Goal: Task Accomplishment & Management: Complete application form

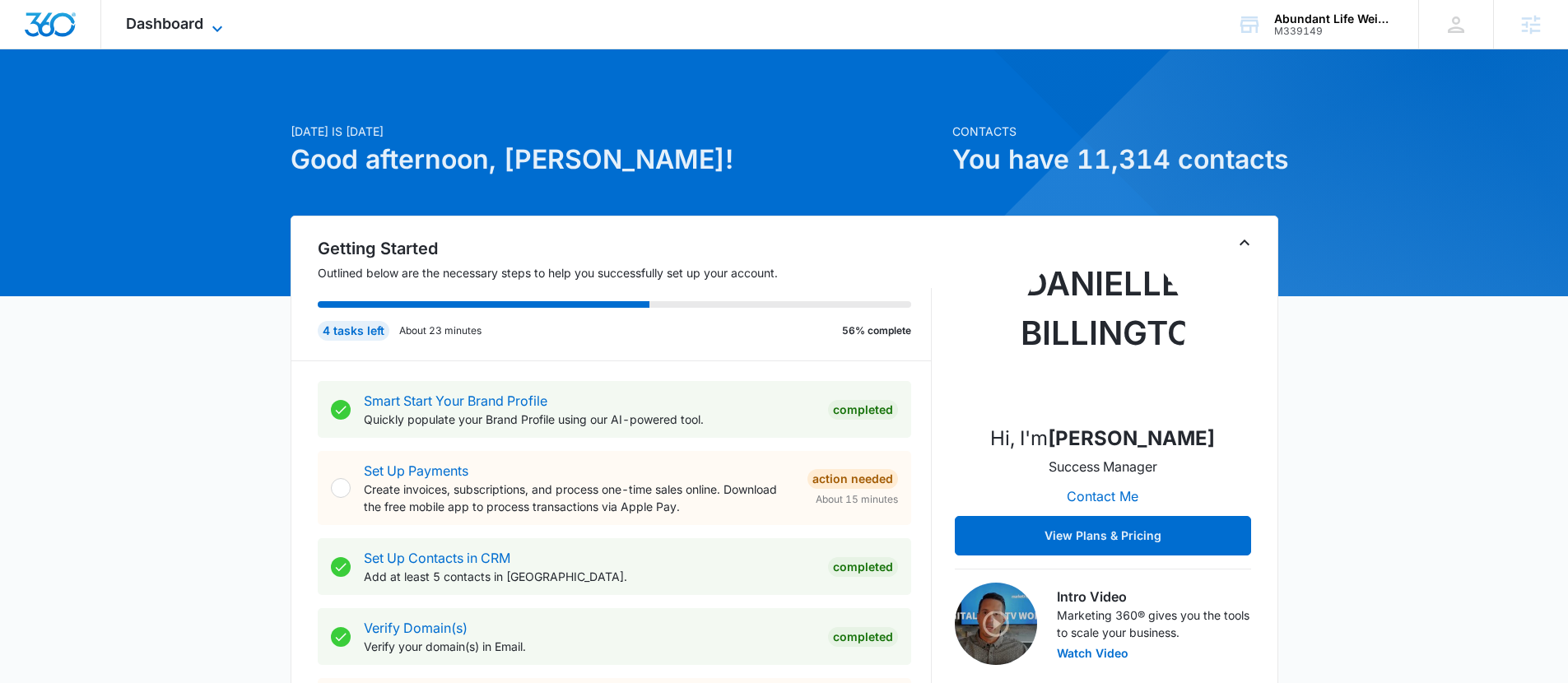
click at [190, 26] on span "Dashboard" at bounding box center [164, 24] width 77 height 17
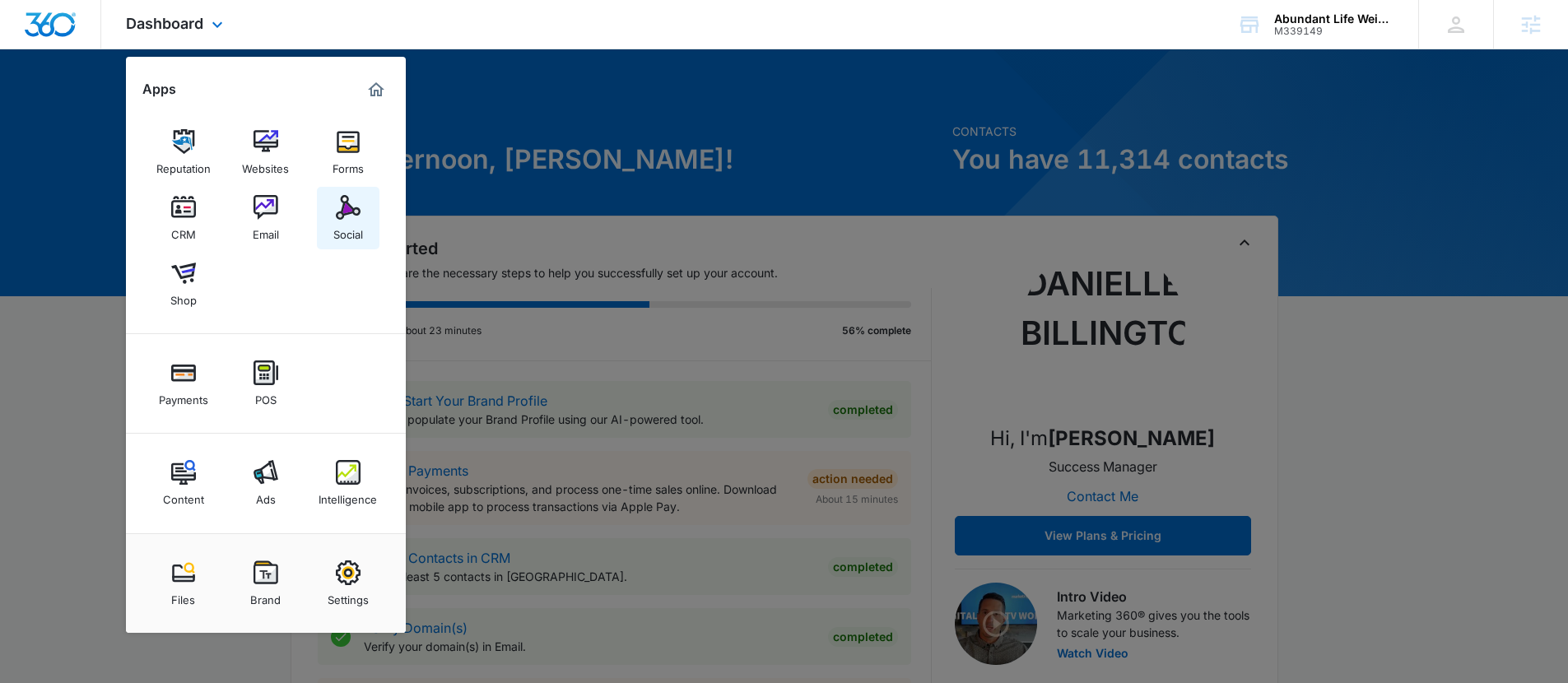
click at [341, 241] on link "Social" at bounding box center [348, 218] width 63 height 63
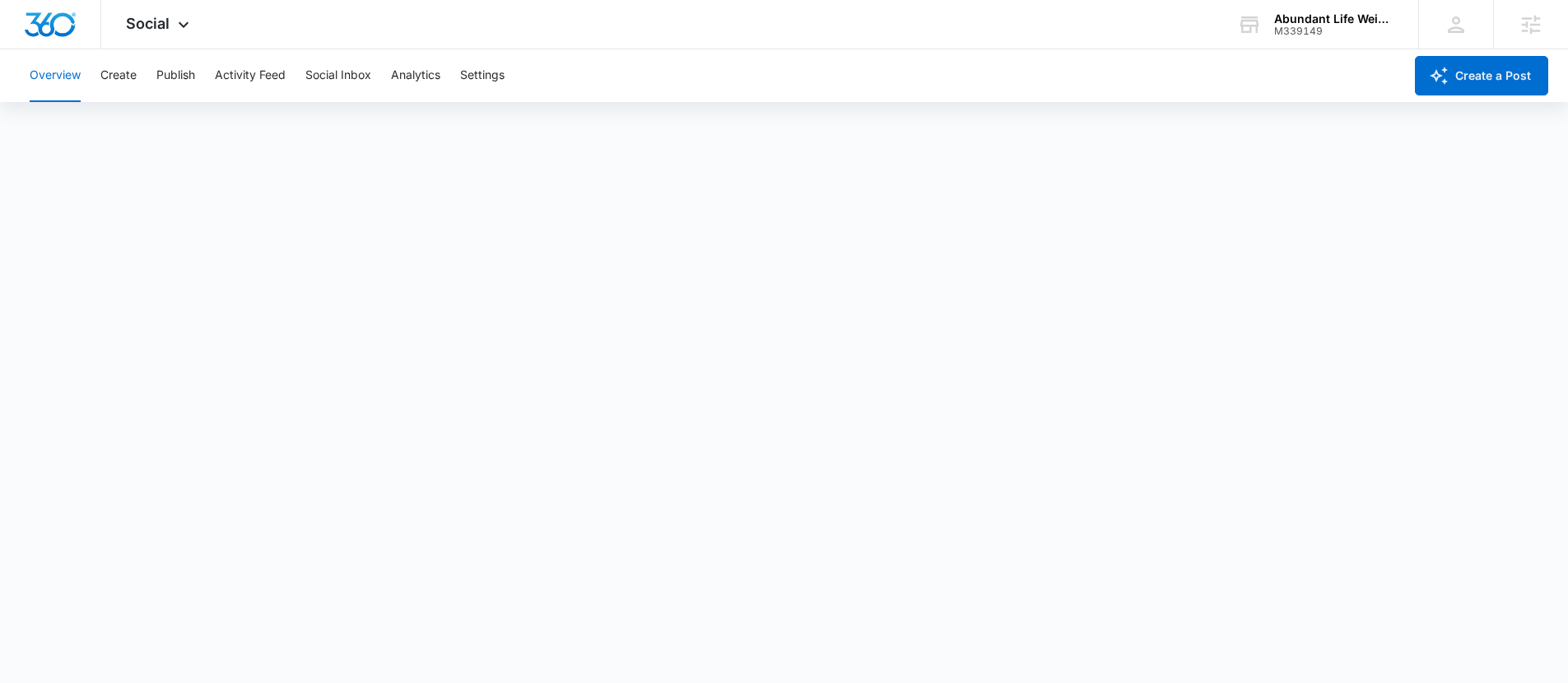
scroll to position [4, 0]
click at [160, 43] on div "Social Apps Reputation Websites Forms CRM Email Social Shop Payments POS Conten…" at bounding box center [160, 24] width 117 height 48
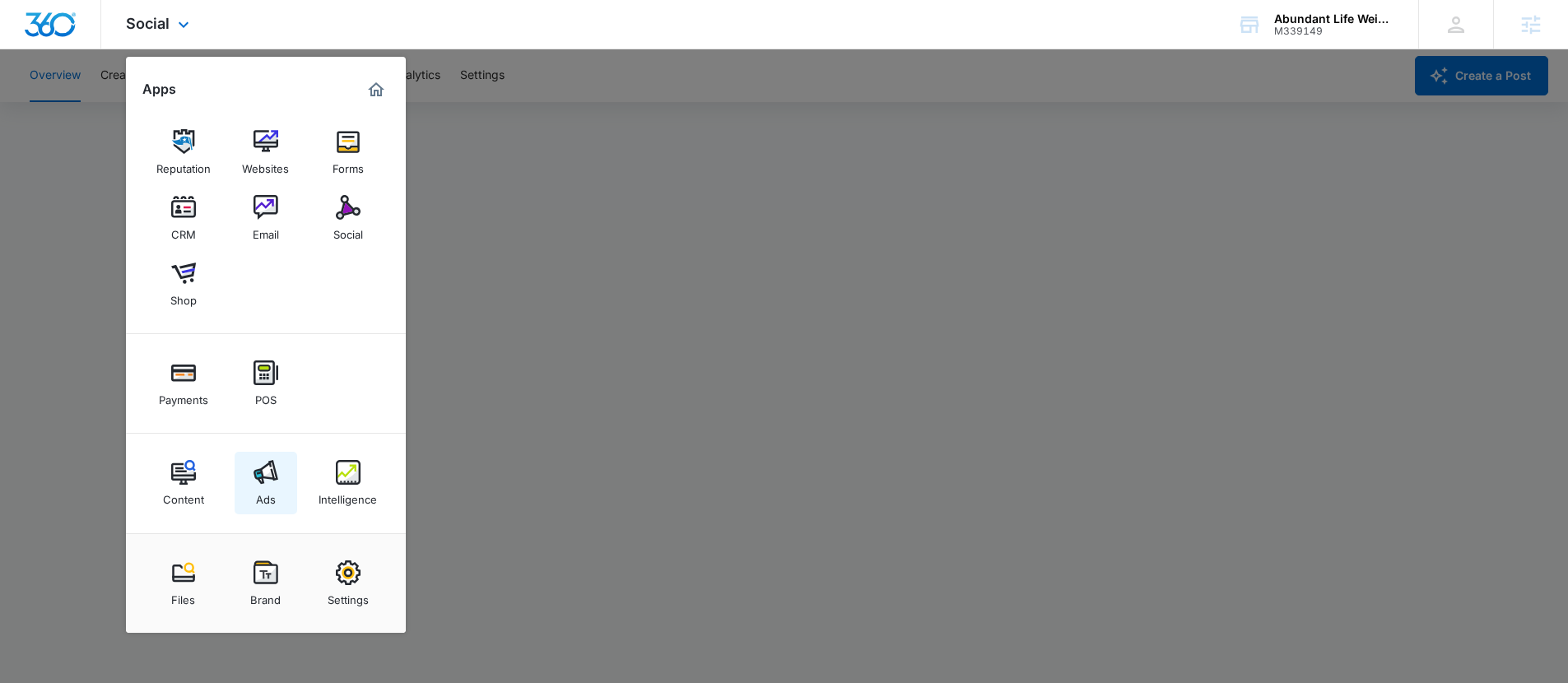
click at [266, 485] on div "Ads" at bounding box center [266, 494] width 19 height 21
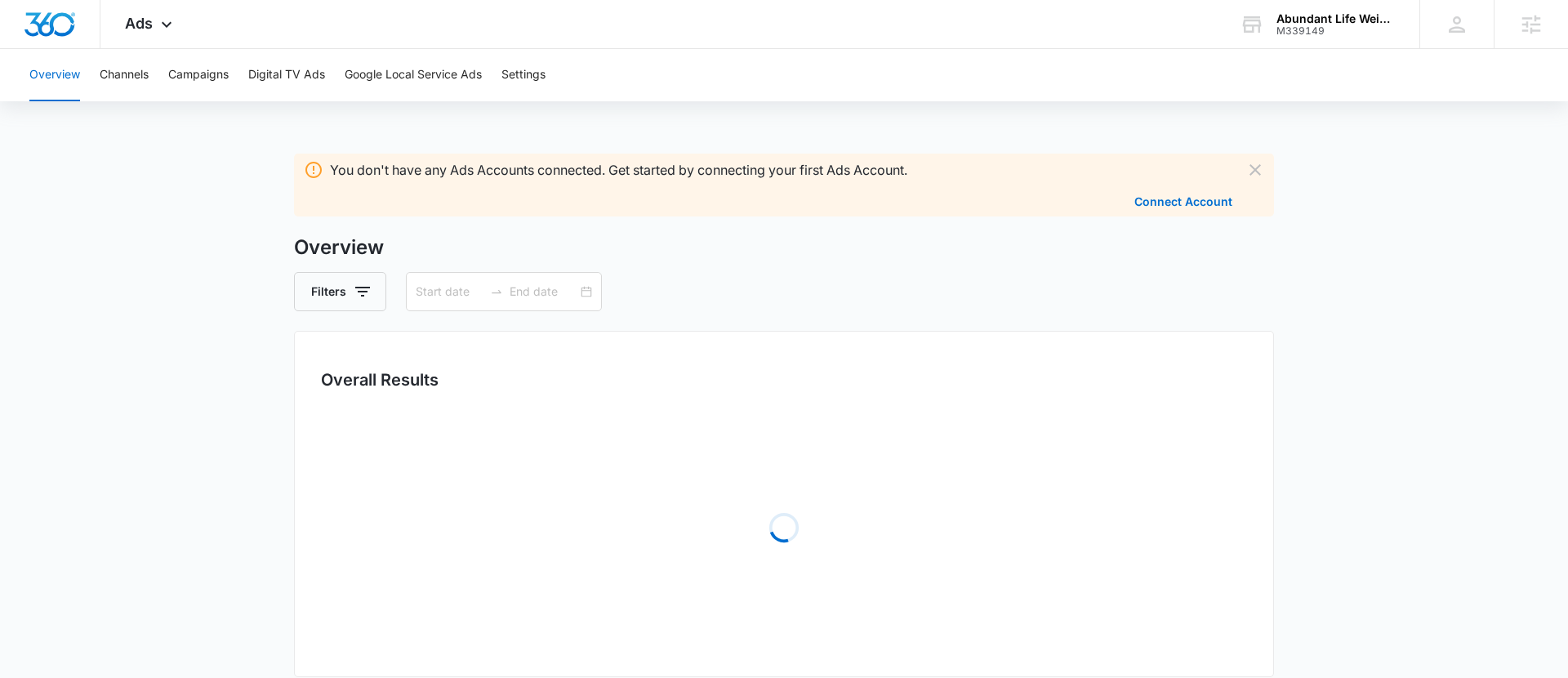
type input "[DATE]"
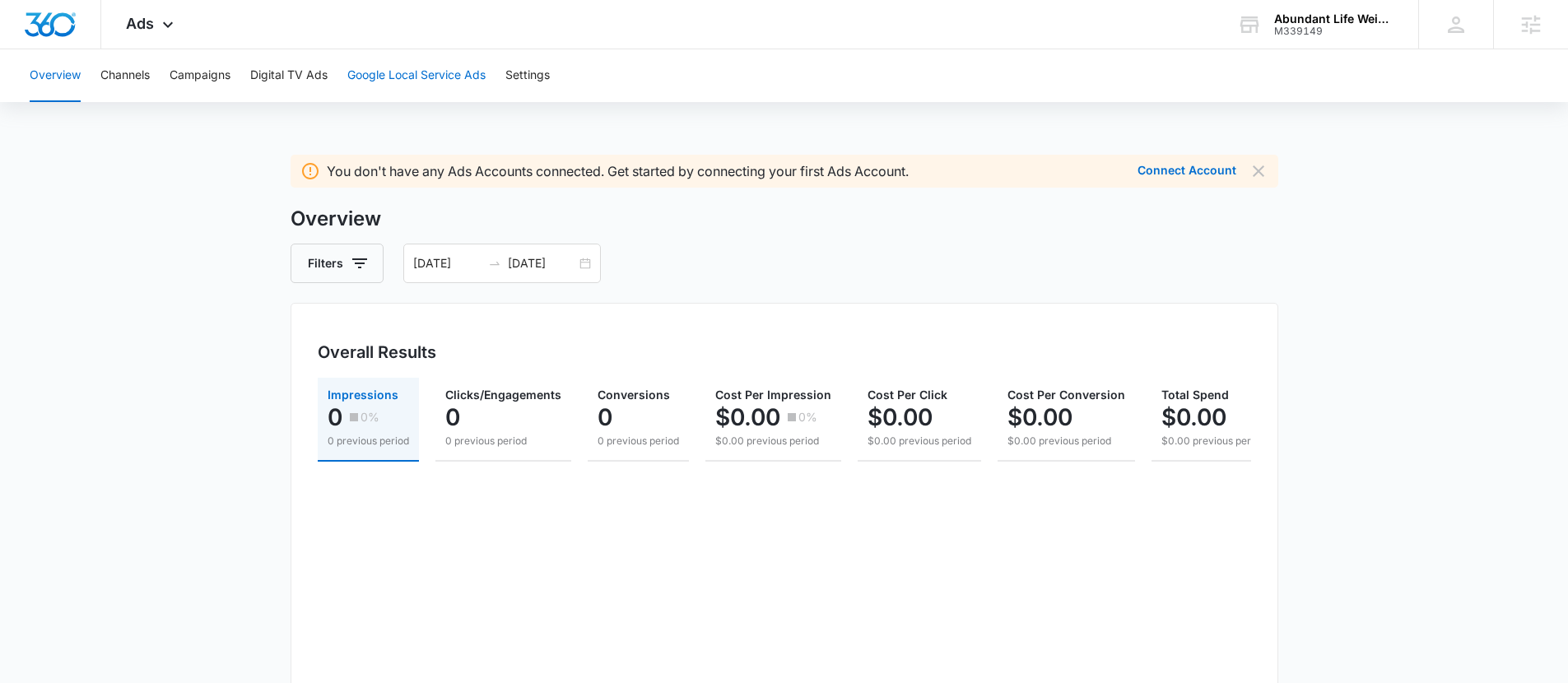
click at [370, 72] on button "Google Local Service Ads" at bounding box center [417, 75] width 139 height 52
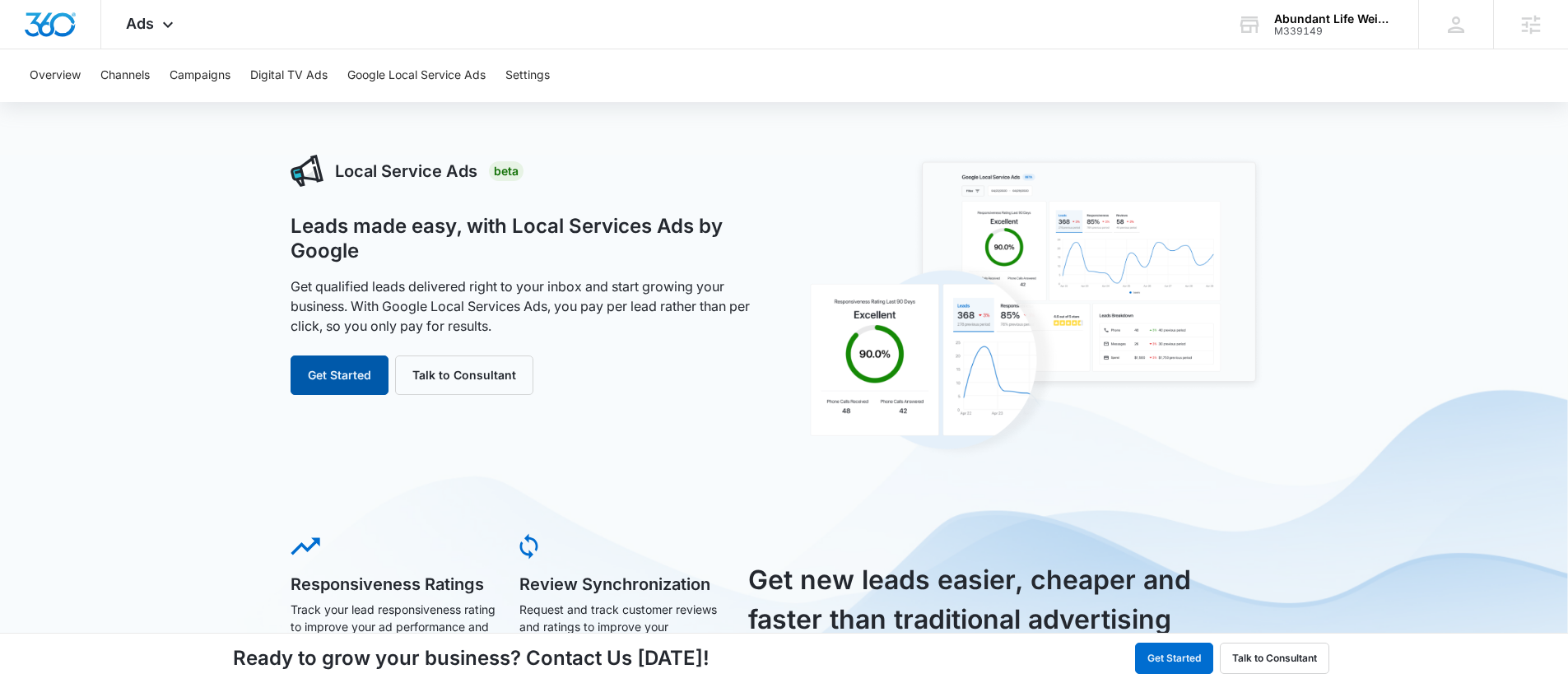
click at [373, 387] on button "Get Started" at bounding box center [340, 374] width 98 height 40
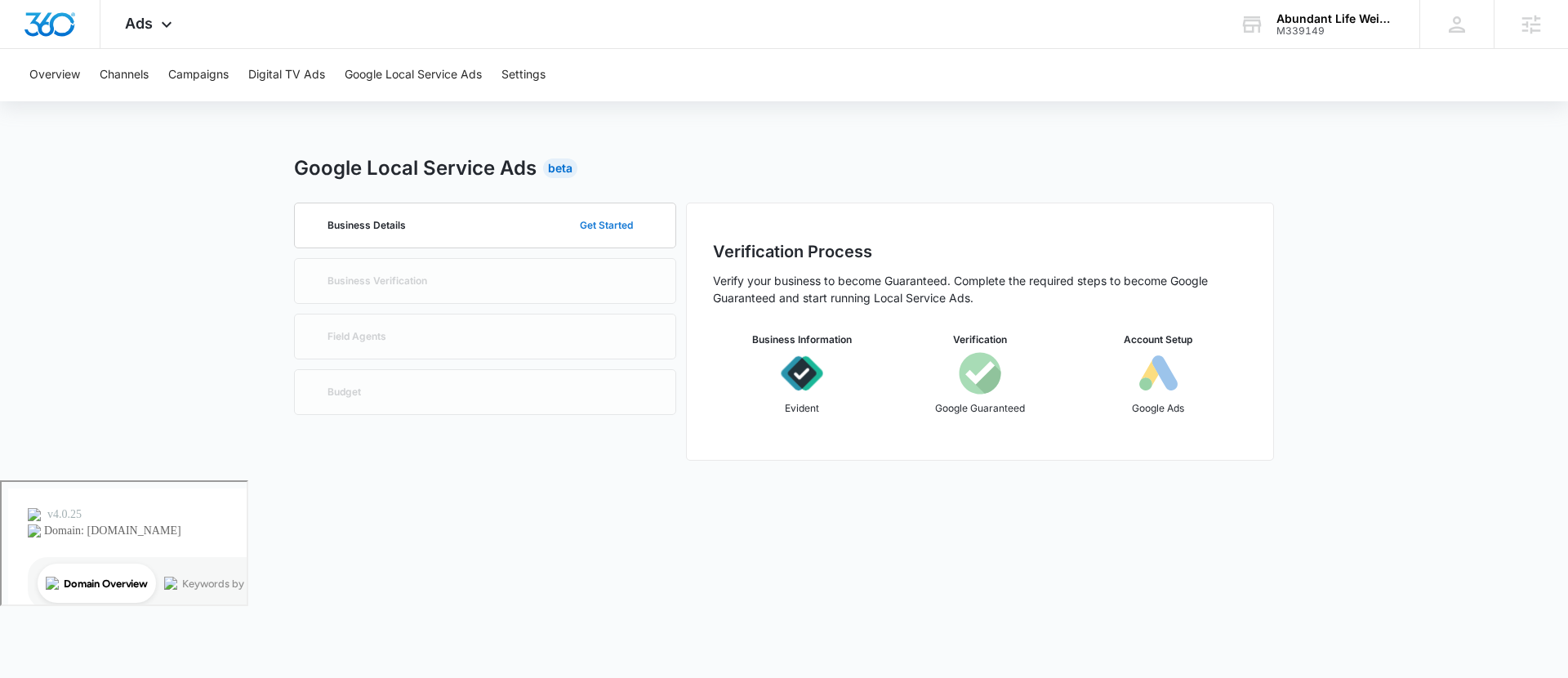
click at [596, 223] on button "Get Started" at bounding box center [607, 225] width 86 height 39
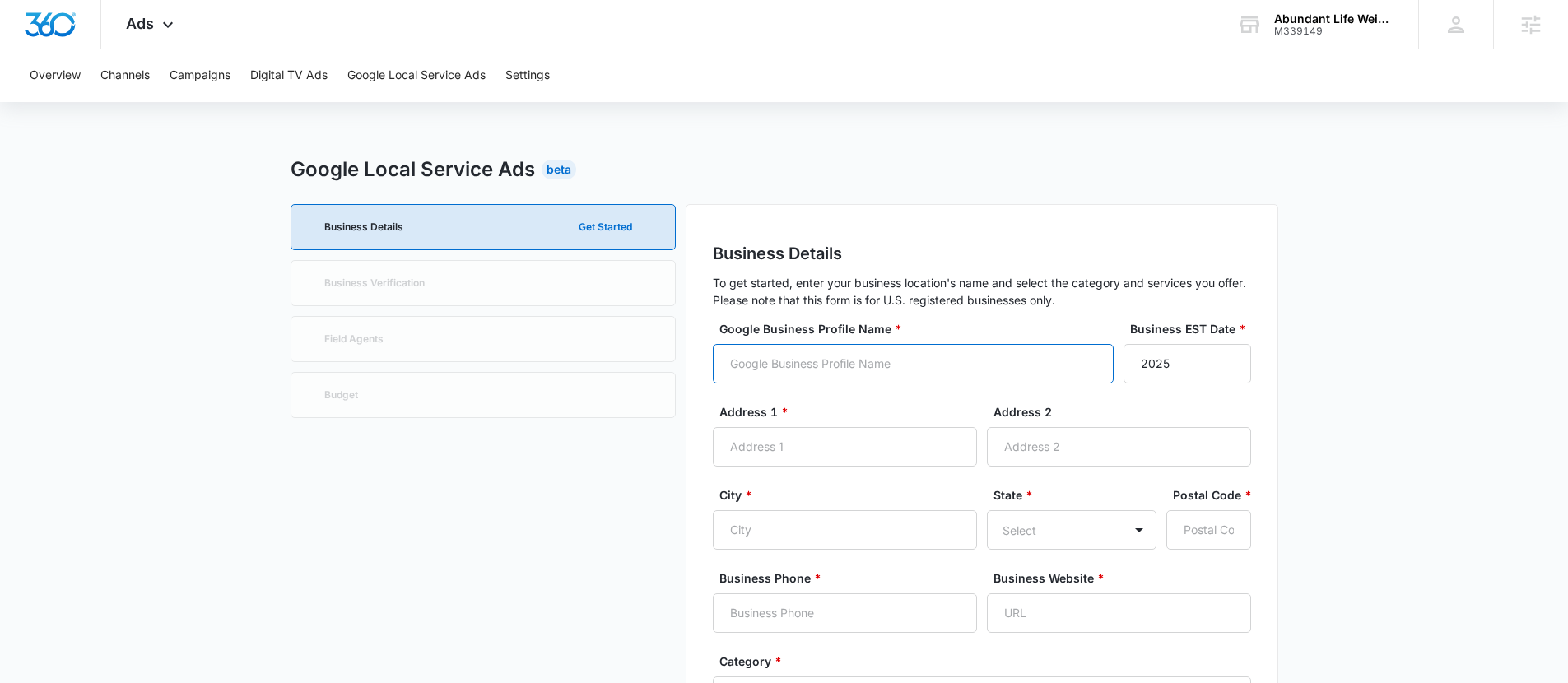
click at [777, 359] on input "Google Business Profile Name *" at bounding box center [913, 363] width 401 height 40
click at [735, 347] on input "Google Business Profile Name *" at bounding box center [913, 363] width 401 height 40
type input "Abundant Life Weight Loss"
drag, startPoint x: 1175, startPoint y: 370, endPoint x: 1051, endPoint y: 365, distance: 124.1
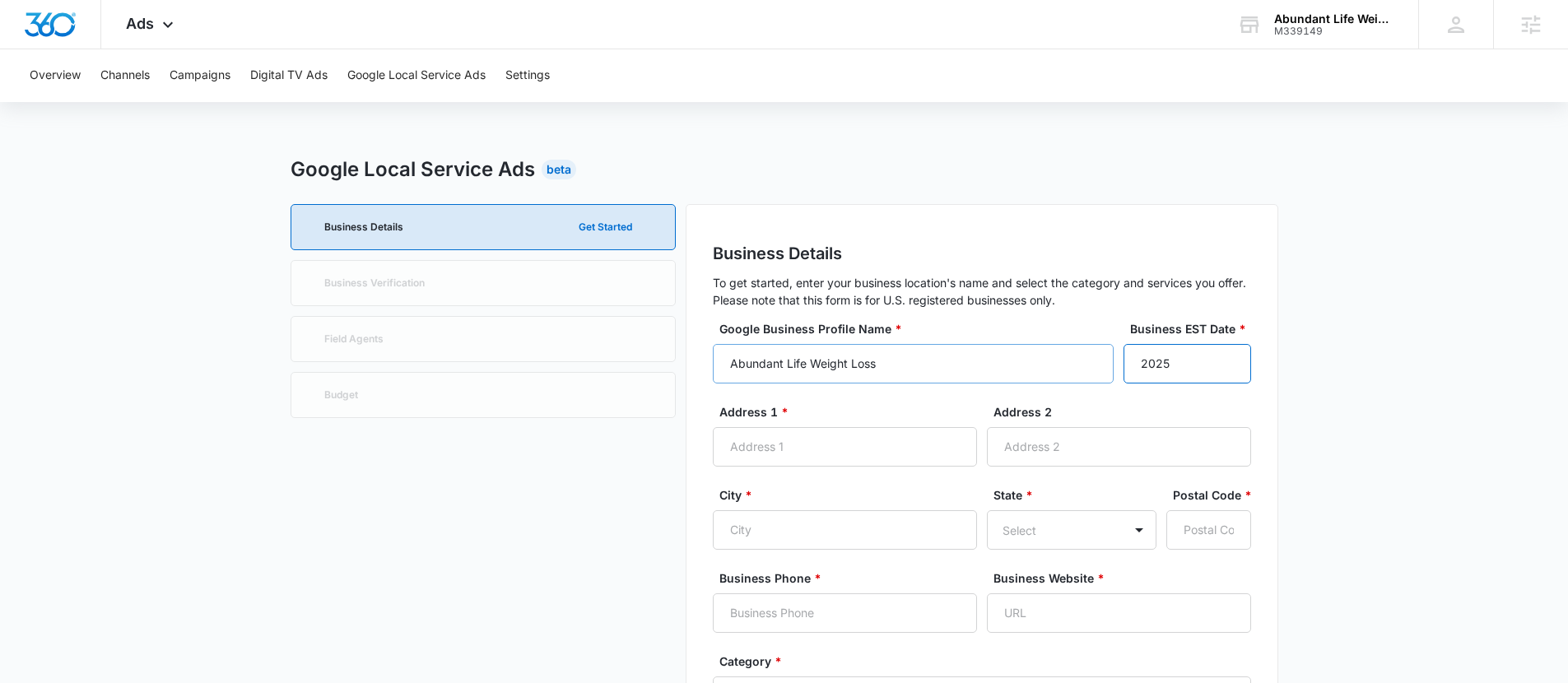
click at [1050, 369] on div "Google Business Profile Name * Abundant Life Weight Loss Business EST Date * 20…" at bounding box center [982, 362] width 538 height 83
type input "1998"
click at [832, 452] on input "Address 1 *" at bounding box center [845, 446] width 264 height 40
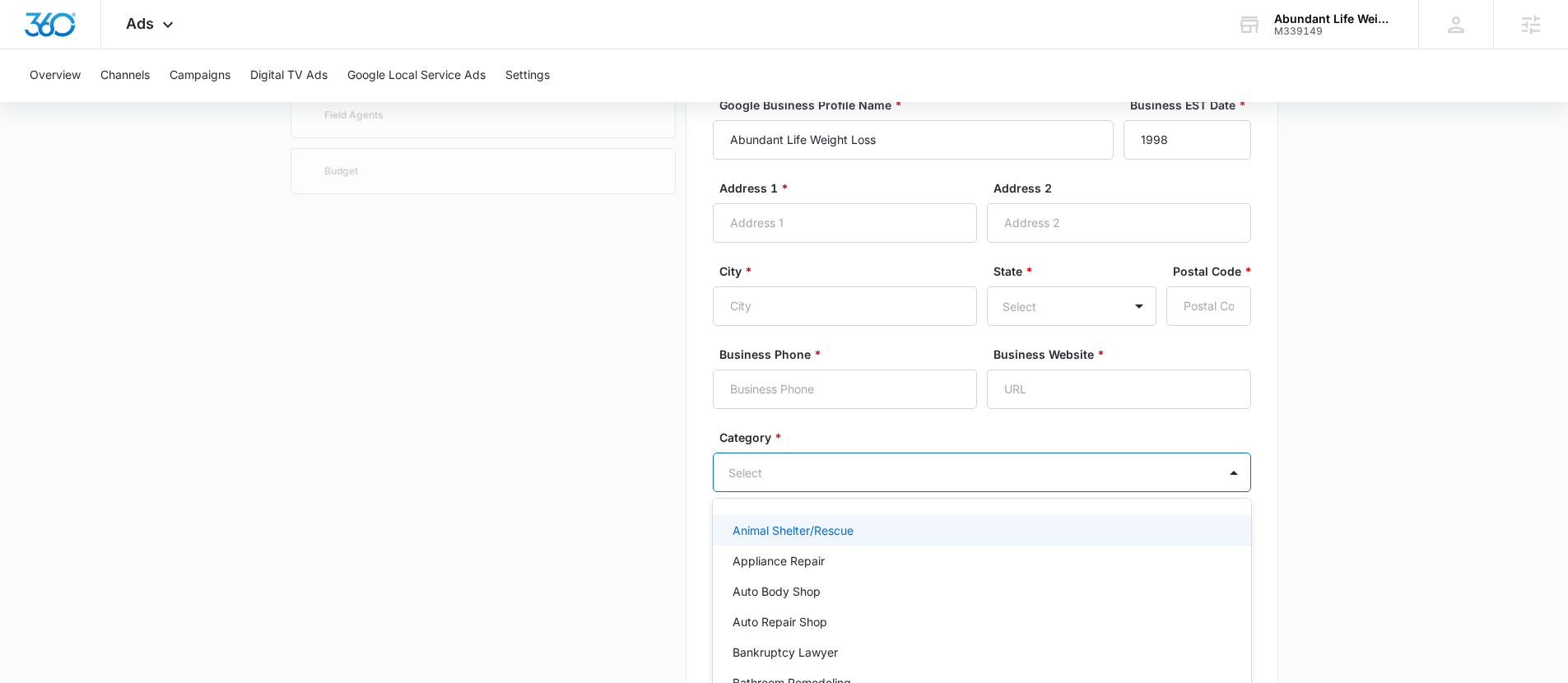
click at [894, 468] on div "Animal Shelter/Rescue, 1 of 79. 79 results available. Use Up and Down to choose…" at bounding box center [982, 472] width 538 height 40
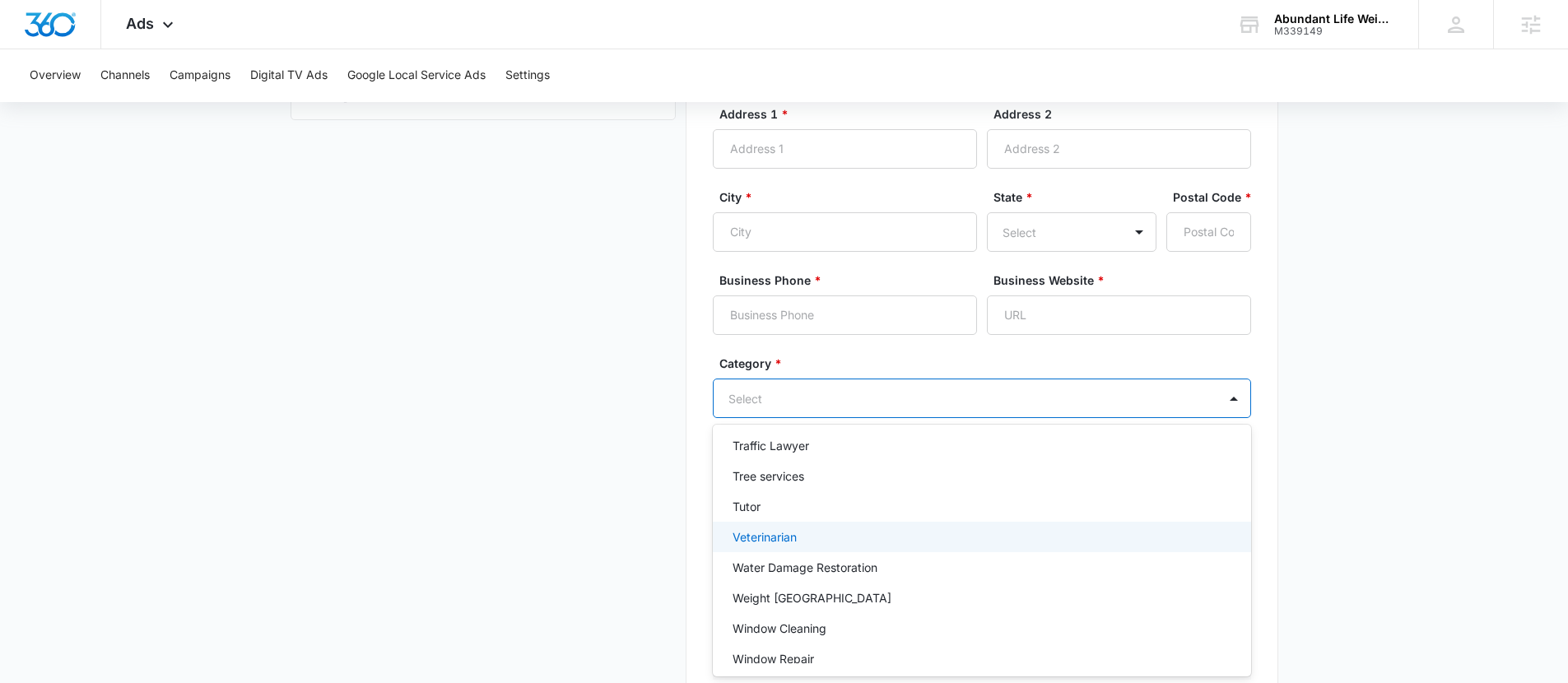
scroll to position [2186, 0]
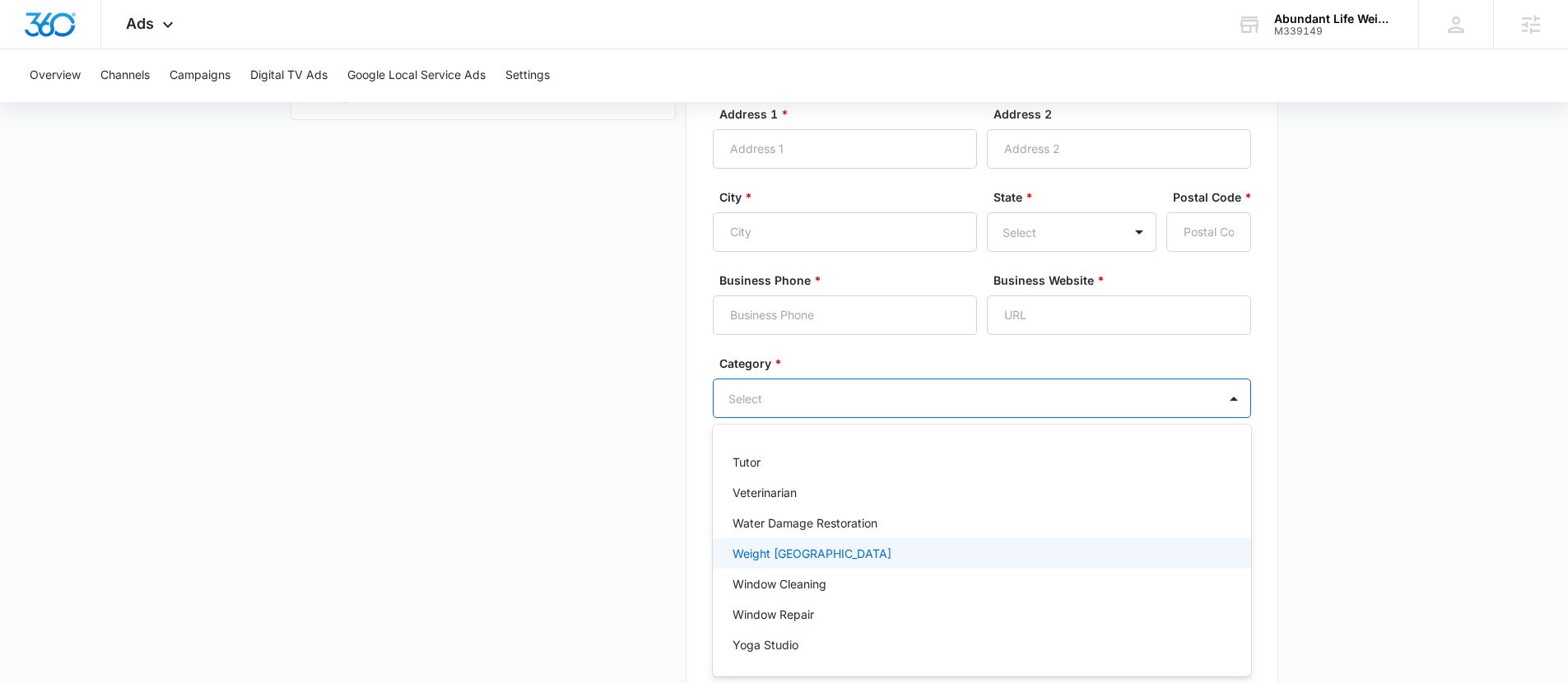
click at [822, 560] on p "Weight [GEOGRAPHIC_DATA]" at bounding box center [812, 553] width 159 height 17
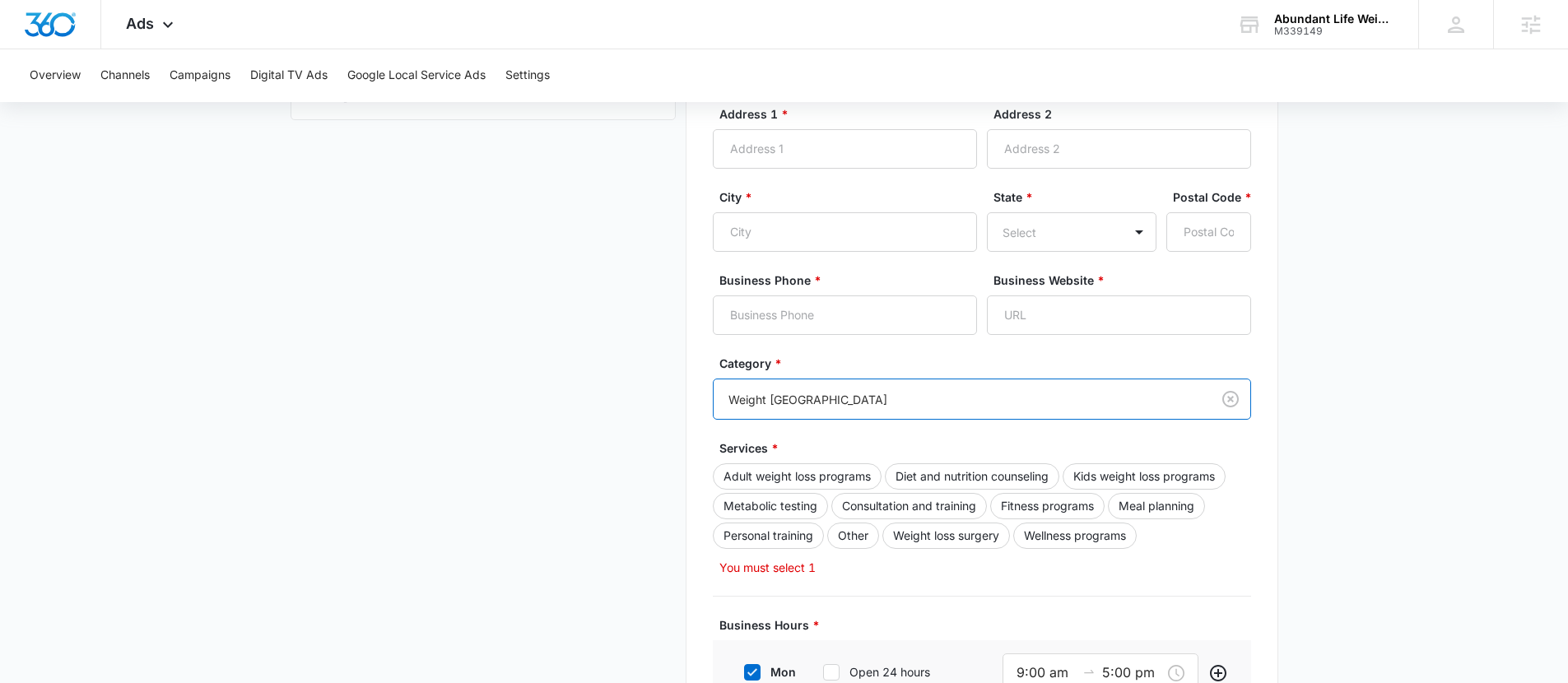
click at [1382, 456] on main "Google Local Service Ads Beta Business Details Get Started Business Verificatio…" at bounding box center [784, 512] width 1568 height 1310
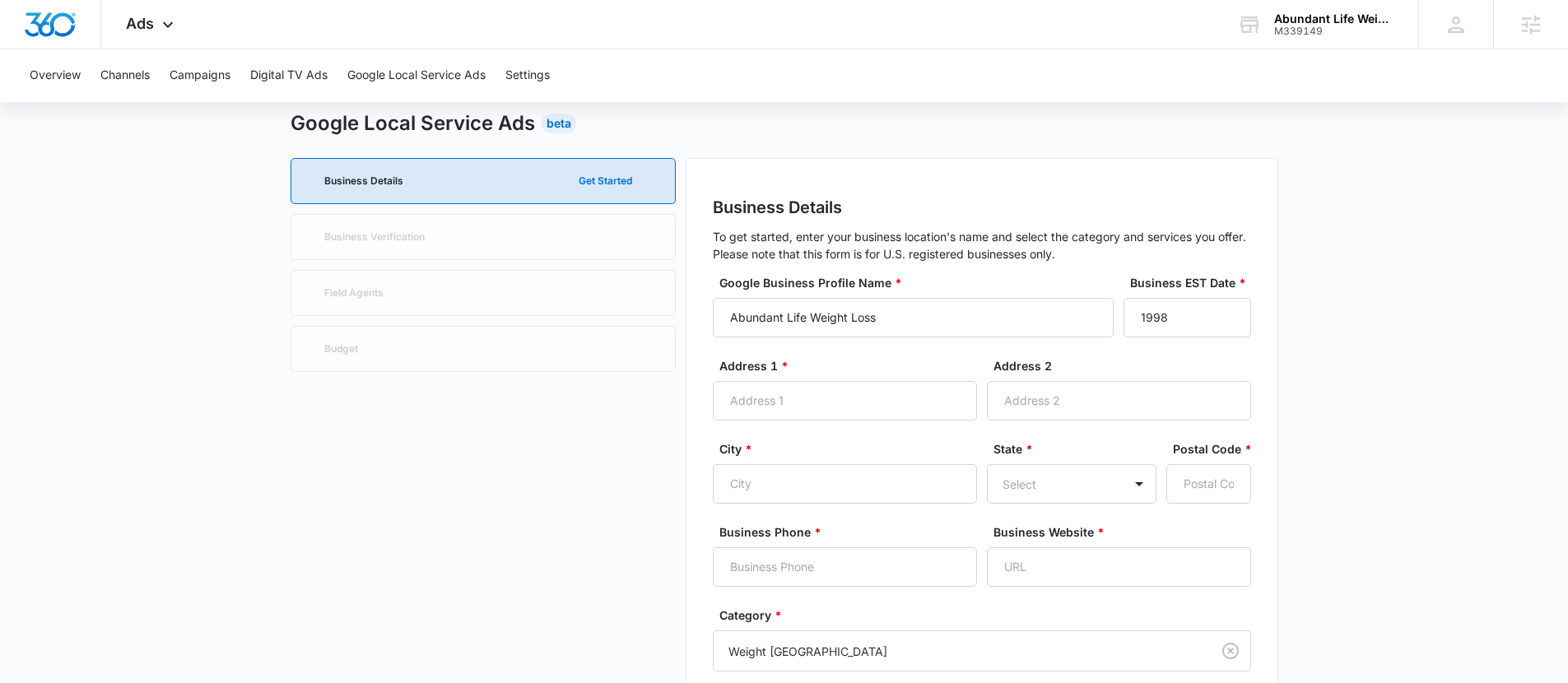
scroll to position [46, 0]
click at [849, 410] on input "Address 1 *" at bounding box center [845, 402] width 264 height 40
paste input "[STREET_ADDRESS]"
type input "[STREET_ADDRESS]"
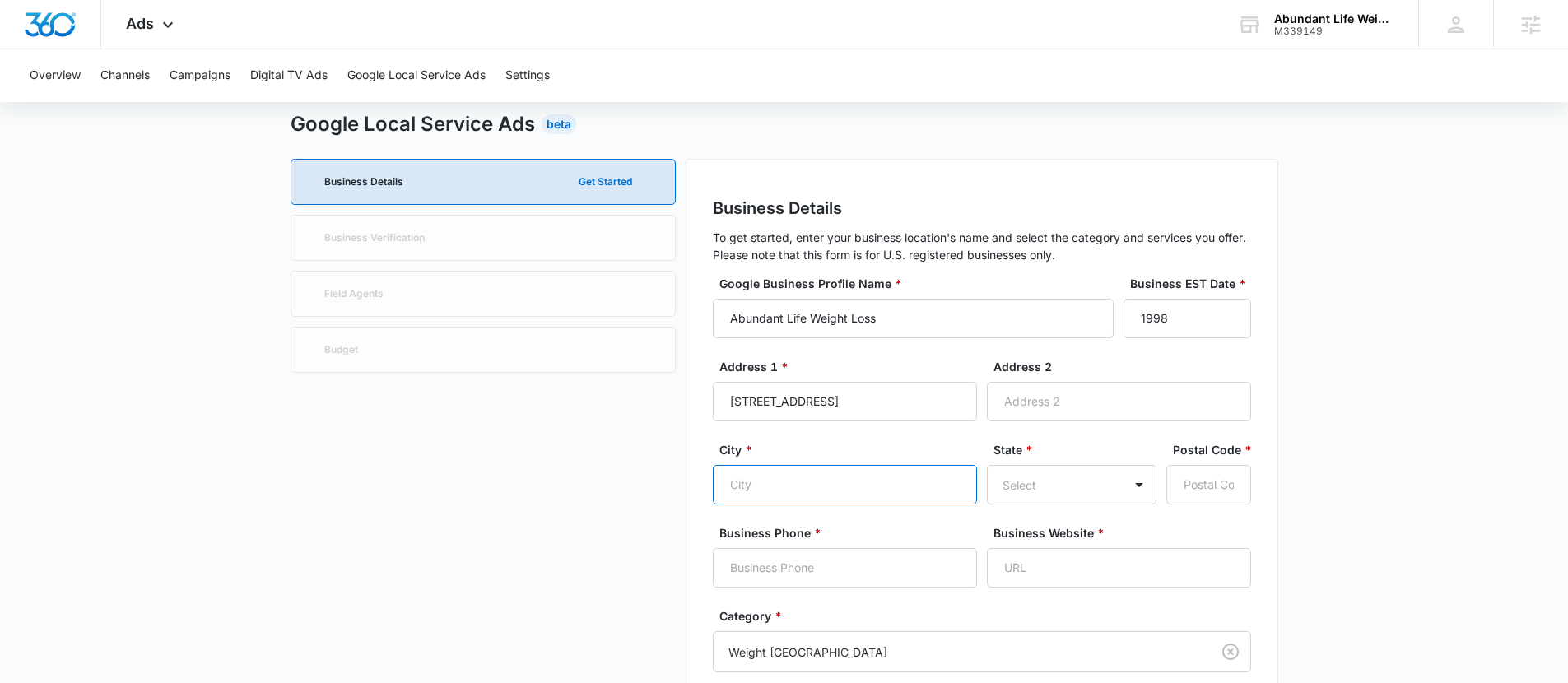
drag, startPoint x: 809, startPoint y: 489, endPoint x: 809, endPoint y: 478, distance: 11.0
click at [809, 489] on input "City *" at bounding box center [845, 484] width 264 height 40
type input "San [PERSON_NAME]"
click at [1030, 489] on div "Select" at bounding box center [1072, 484] width 169 height 40
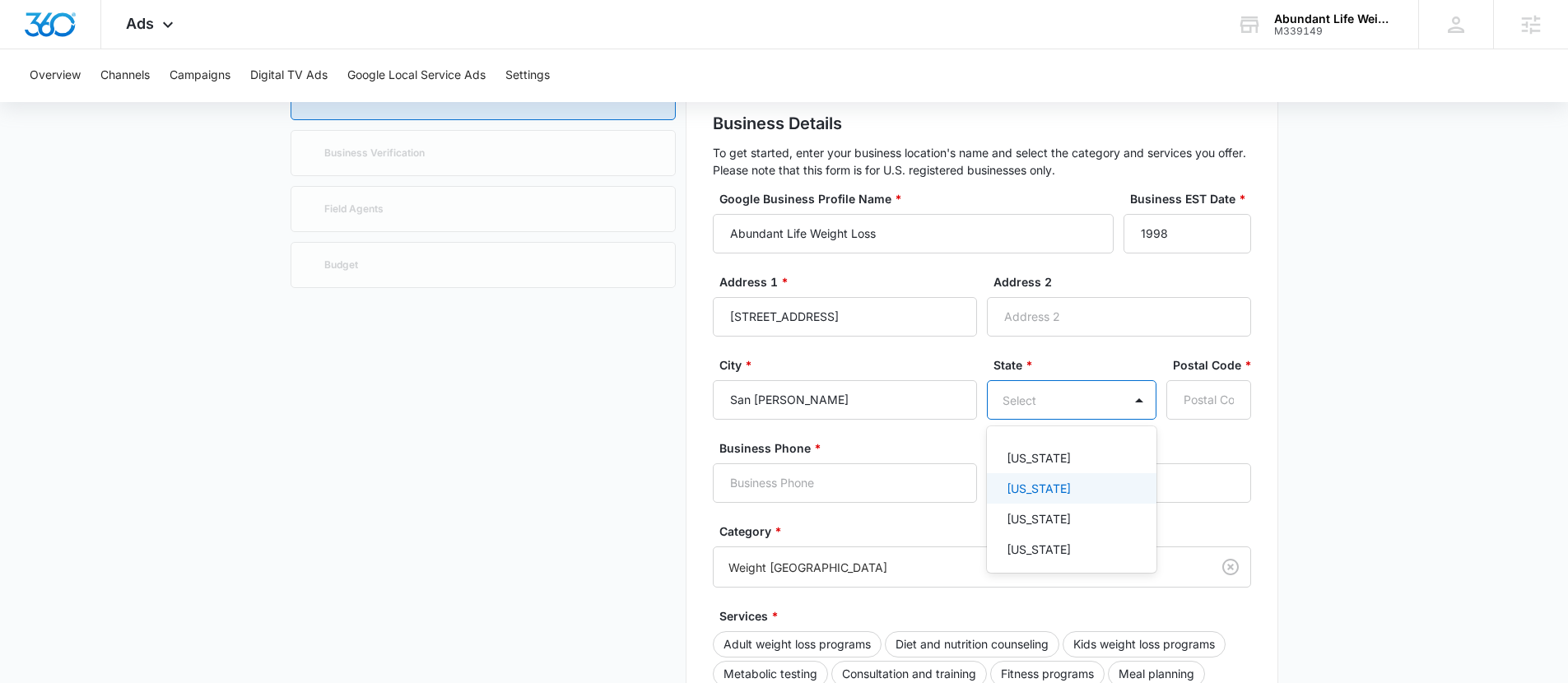
scroll to position [132, 0]
type input "ca"
click at [1034, 458] on p "[US_STATE]" at bounding box center [1039, 456] width 64 height 17
click at [890, 318] on input "[STREET_ADDRESS]" at bounding box center [845, 314] width 264 height 40
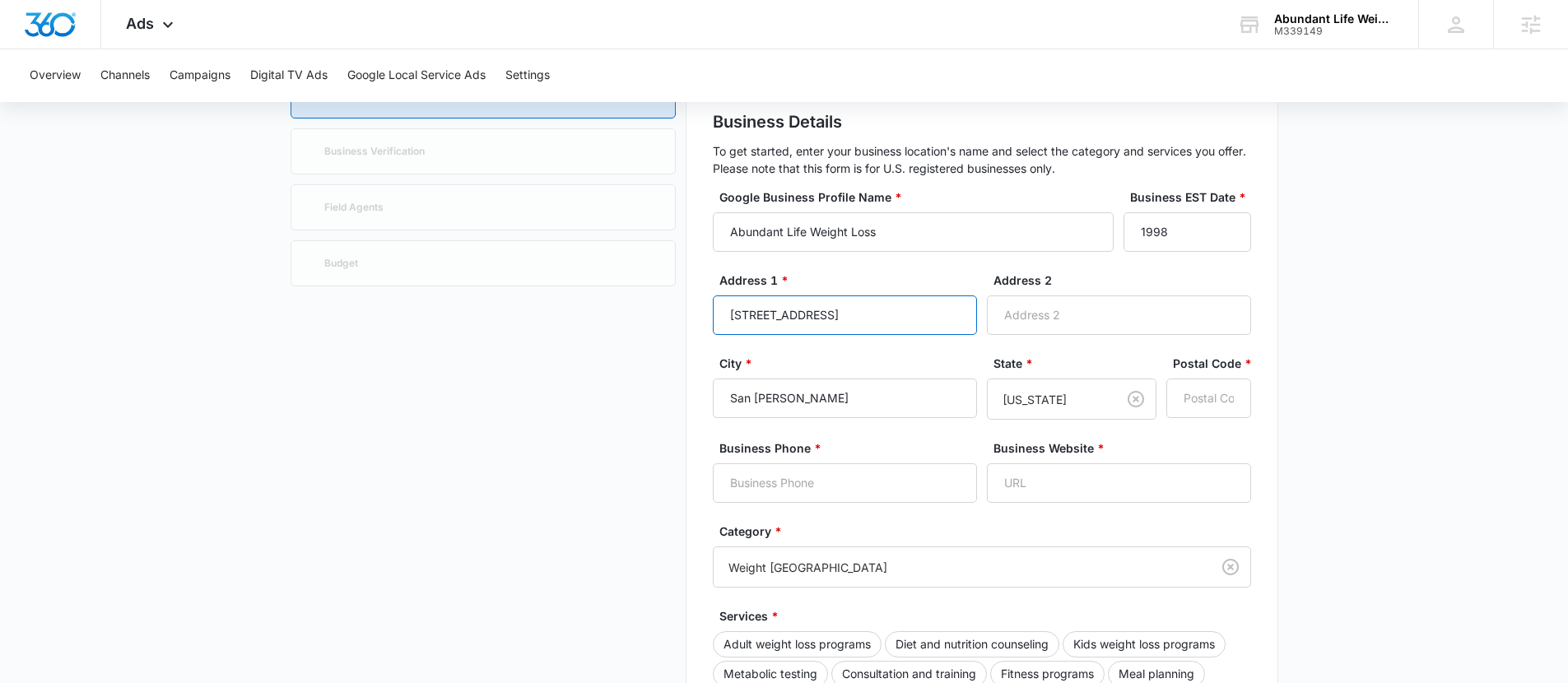
scroll to position [0, 65]
drag, startPoint x: 836, startPoint y: 315, endPoint x: 929, endPoint y: 314, distance: 93.0
click at [929, 314] on input "[STREET_ADDRESS]" at bounding box center [845, 314] width 264 height 40
drag, startPoint x: 891, startPoint y: 312, endPoint x: 837, endPoint y: 318, distance: 54.3
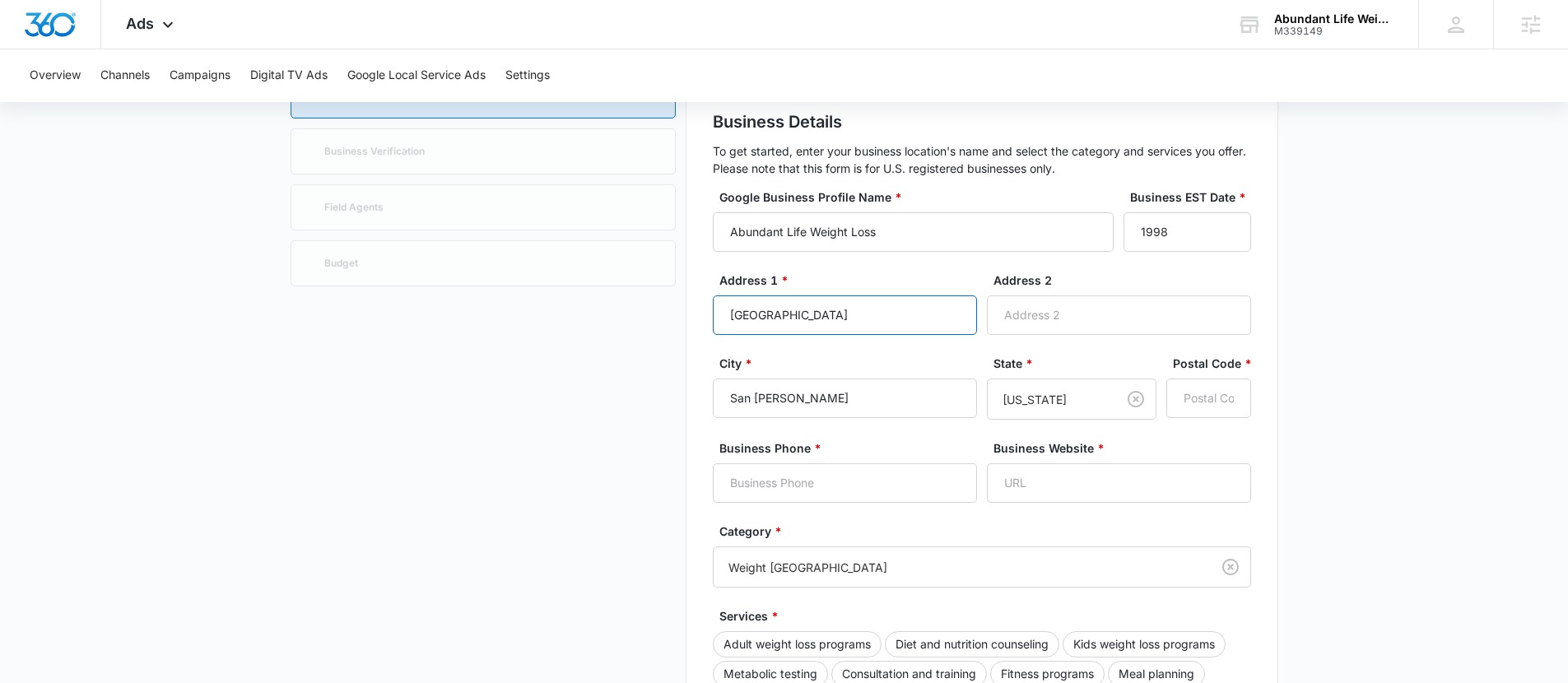
click at [837, 318] on input "[GEOGRAPHIC_DATA]" at bounding box center [845, 314] width 264 height 40
type input "[GEOGRAPHIC_DATA]"
click at [1222, 395] on input "Postal Code *" at bounding box center [1209, 398] width 85 height 40
paste input "94583"
type input "94583"
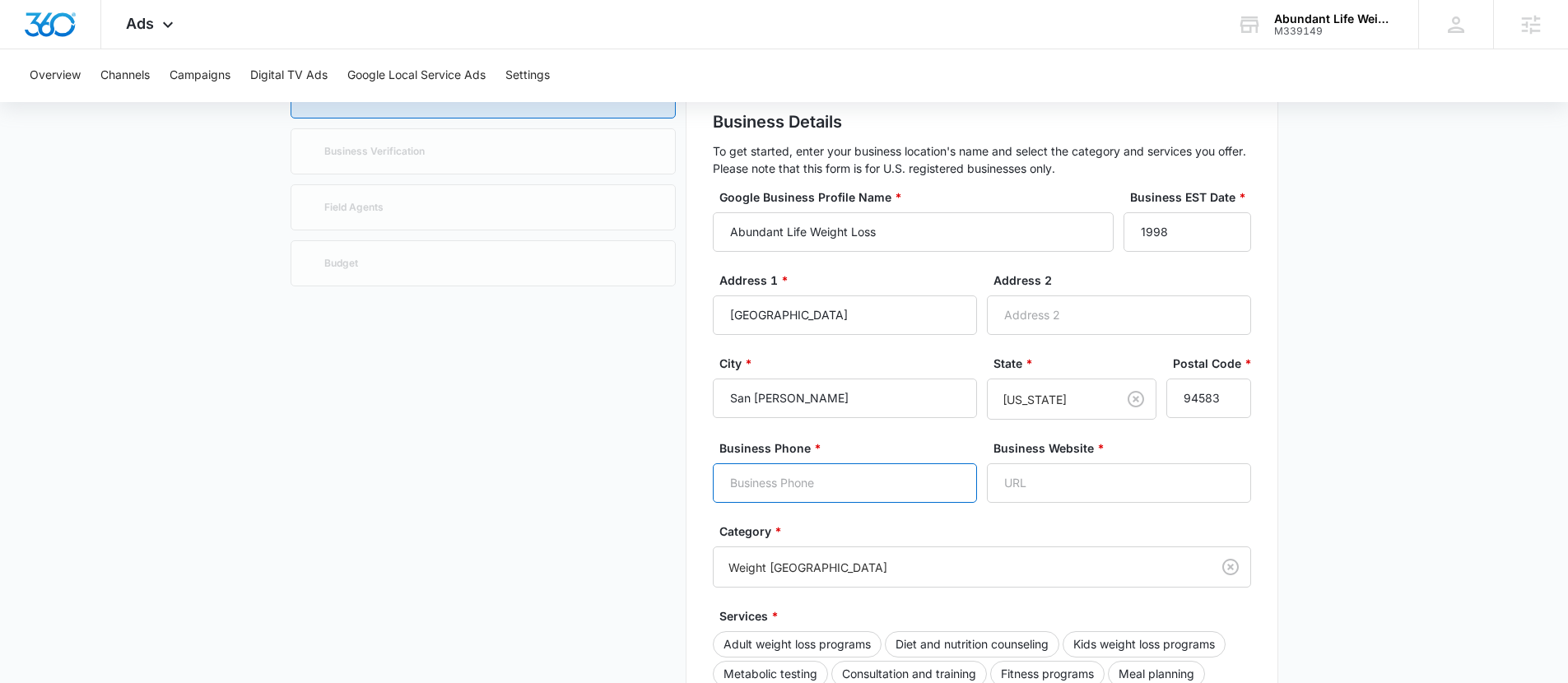
click at [787, 490] on input "Business Phone *" at bounding box center [845, 483] width 264 height 40
paste input "[PHONE_NUMBER]"
type input "[PHONE_NUMBER]"
click at [1077, 481] on input "Business Website *" at bounding box center [1119, 483] width 264 height 40
paste input "[URL][DOMAIN_NAME]"
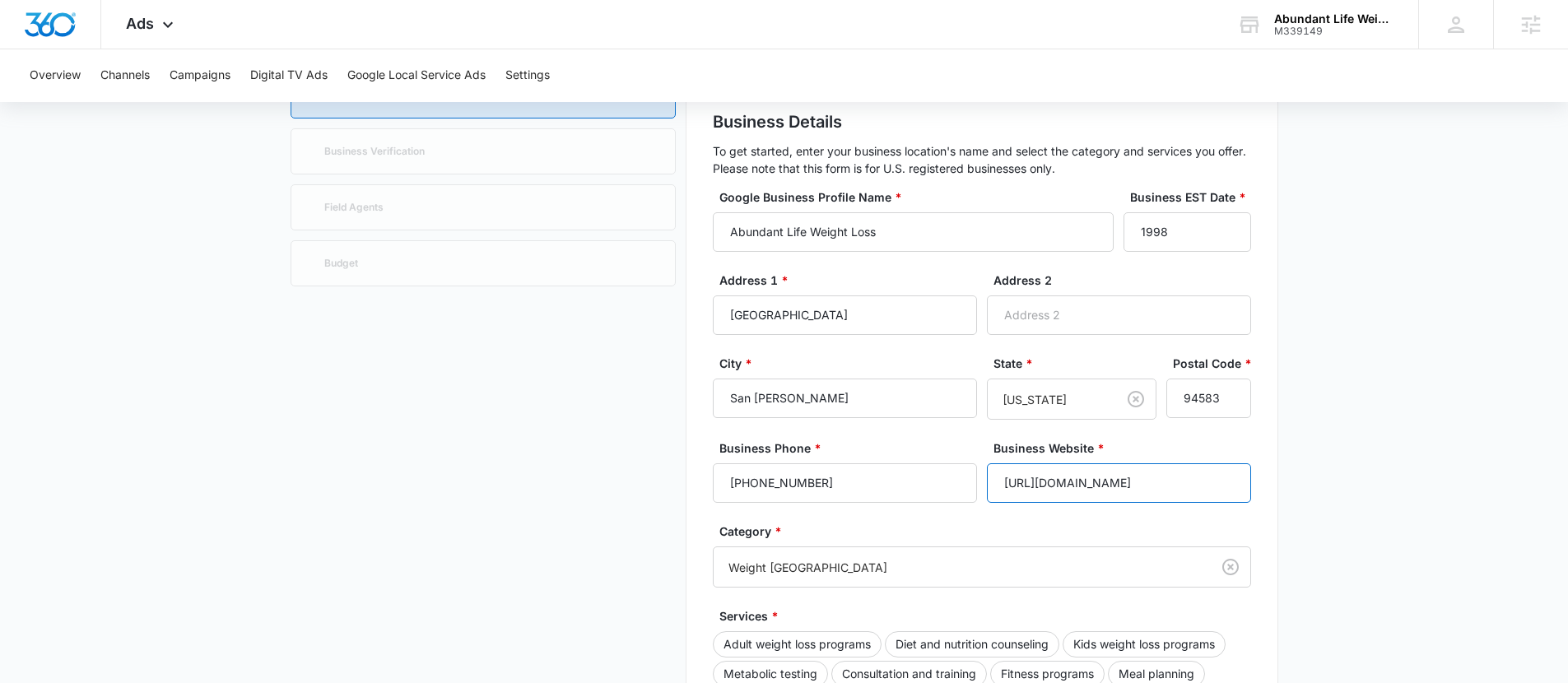
type input "[URL][DOMAIN_NAME]"
click at [1410, 448] on main "Google Local Service Ads Beta Business Details Get Started Business Verificatio…" at bounding box center [784, 679] width 1568 height 1312
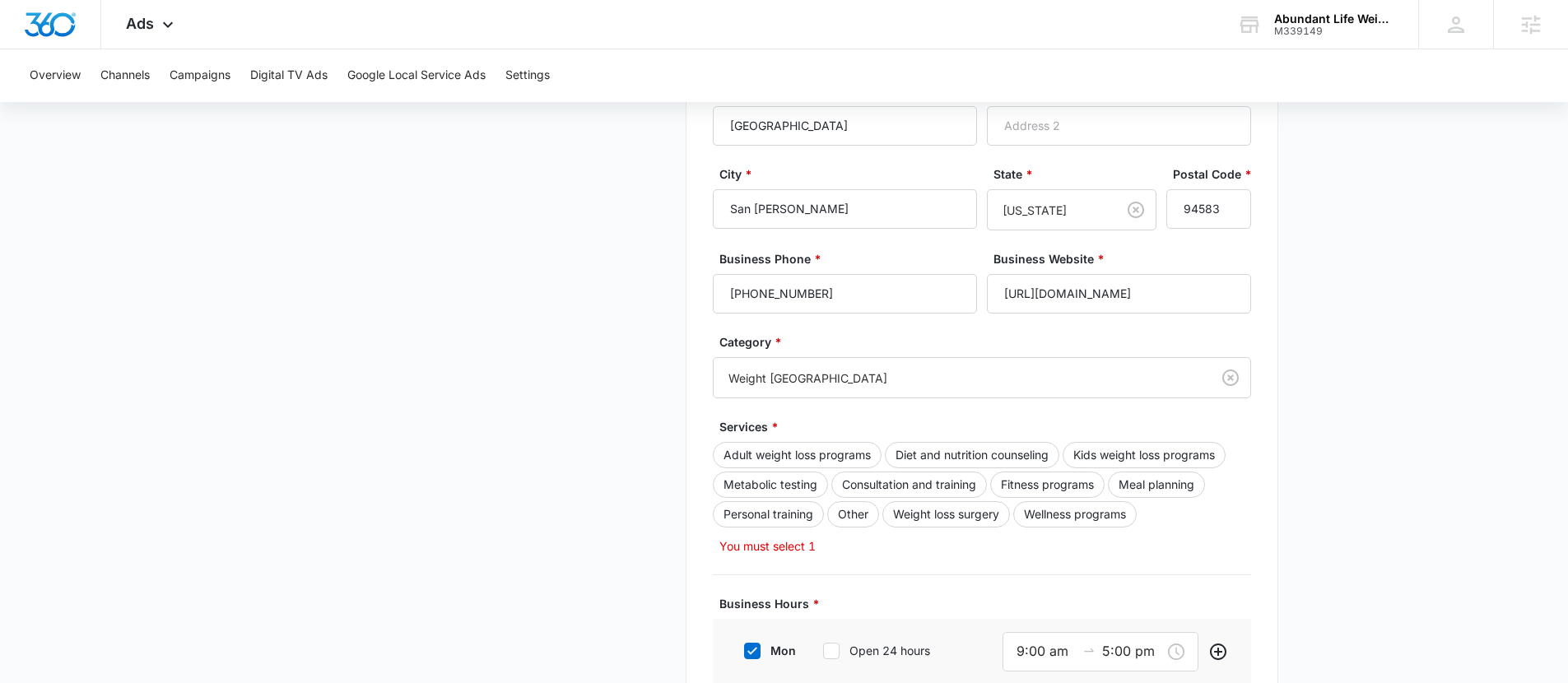
scroll to position [331, 0]
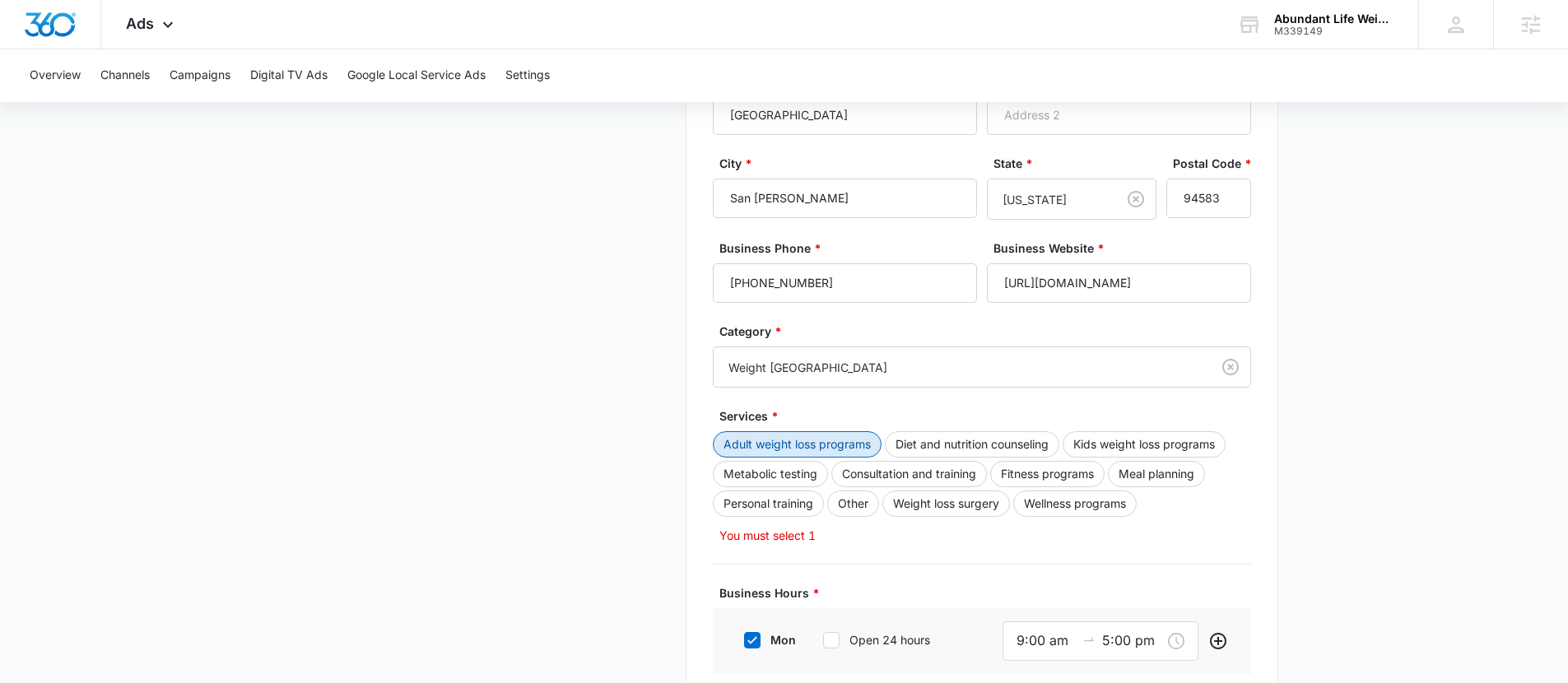
click at [847, 443] on button "Adult weight loss programs" at bounding box center [798, 444] width 169 height 26
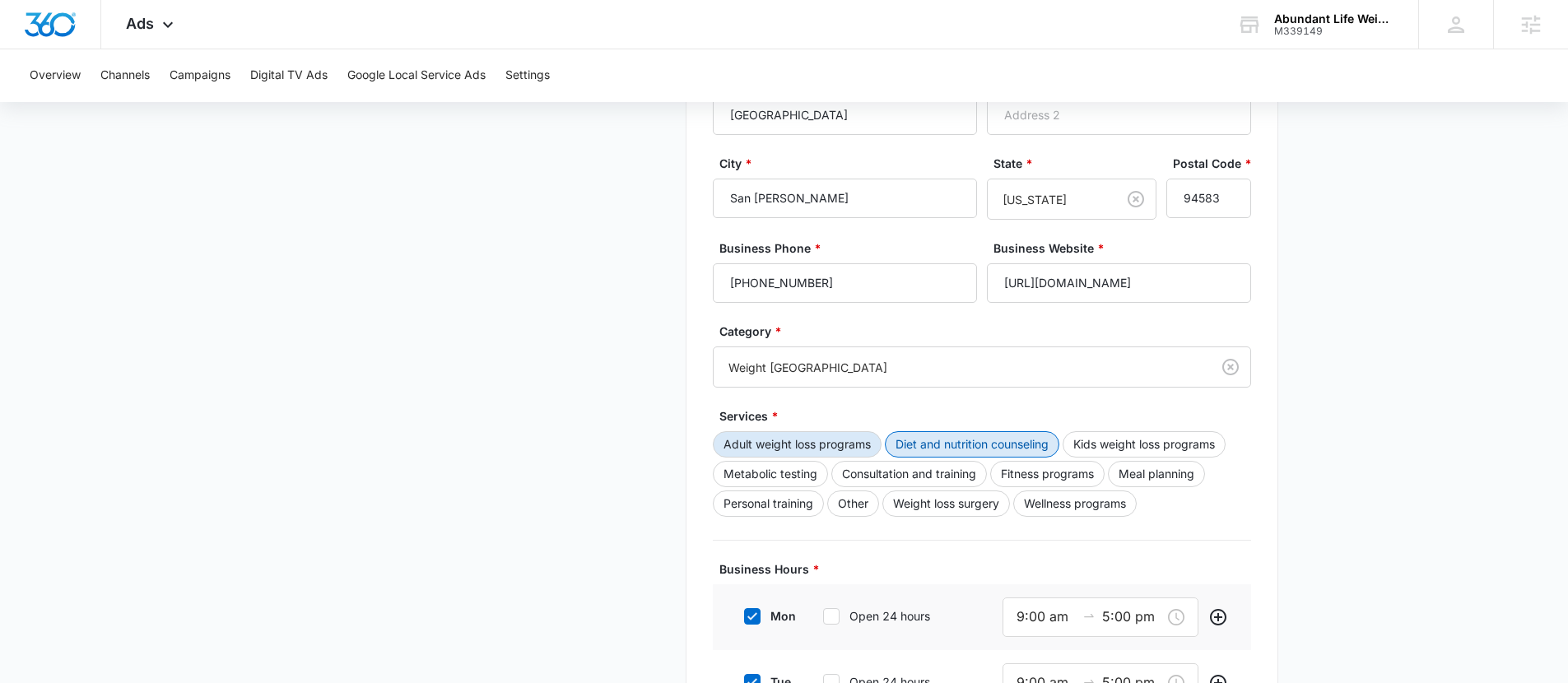
click at [918, 452] on button "Diet and nutrition counseling" at bounding box center [972, 444] width 174 height 26
click at [918, 476] on button "Consultation and training" at bounding box center [909, 473] width 156 height 26
click at [1108, 506] on button "Wellness programs" at bounding box center [1075, 503] width 123 height 26
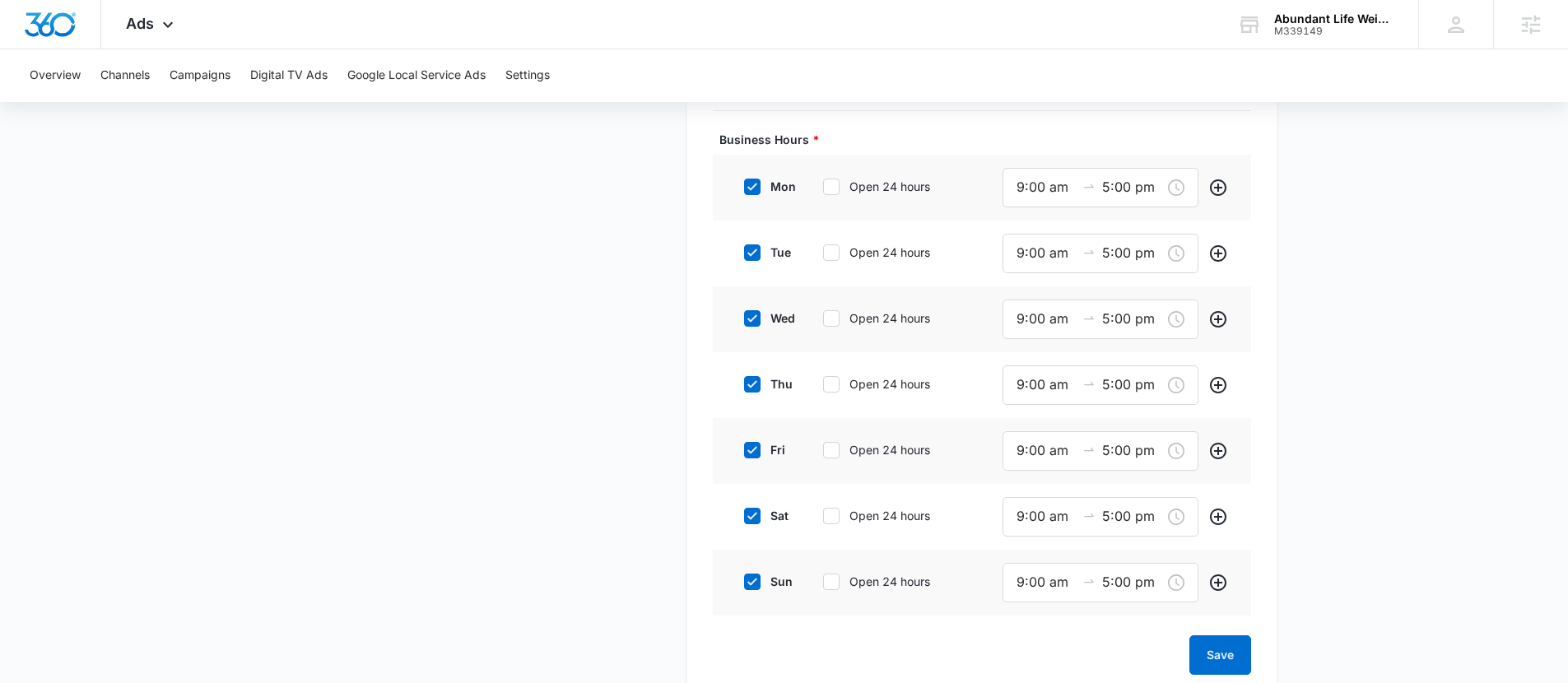
scroll to position [800, 0]
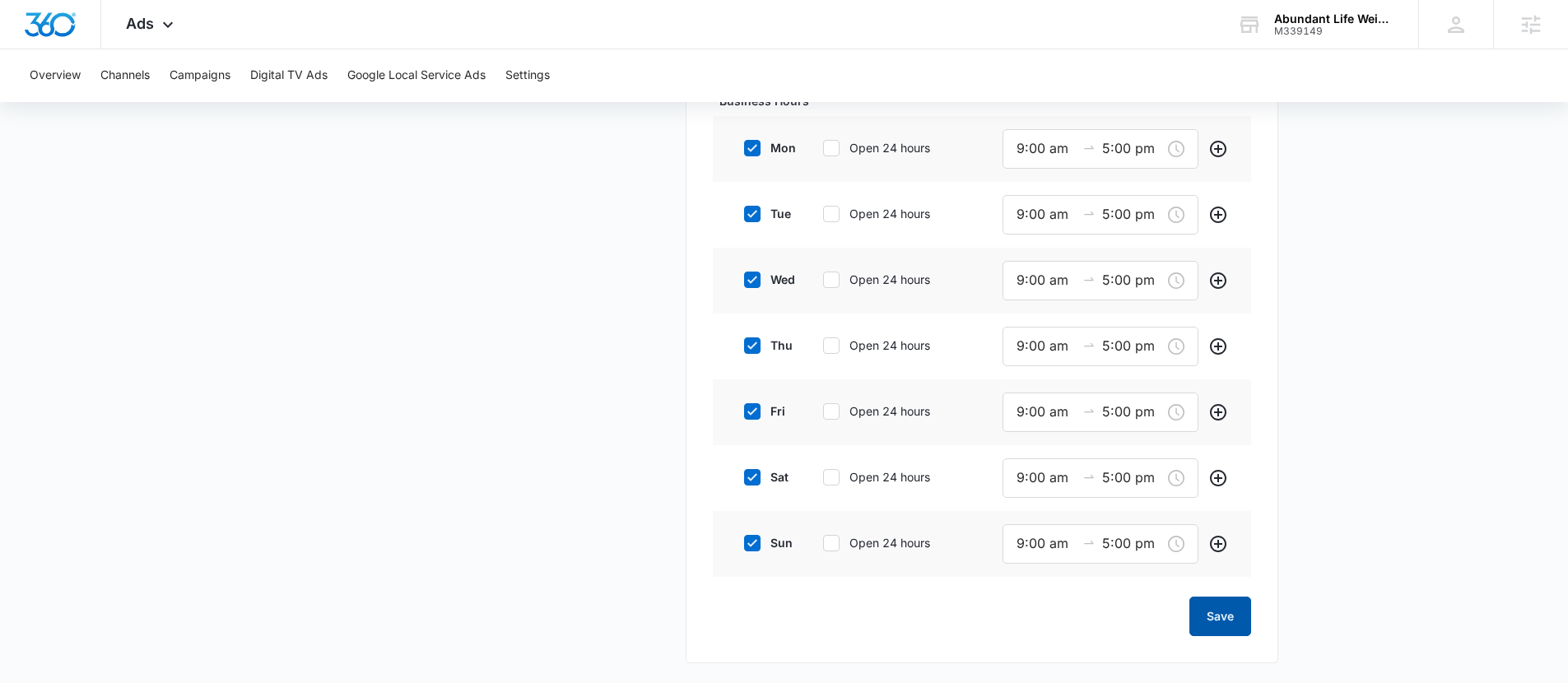
click at [1217, 620] on button "Save" at bounding box center [1220, 616] width 62 height 40
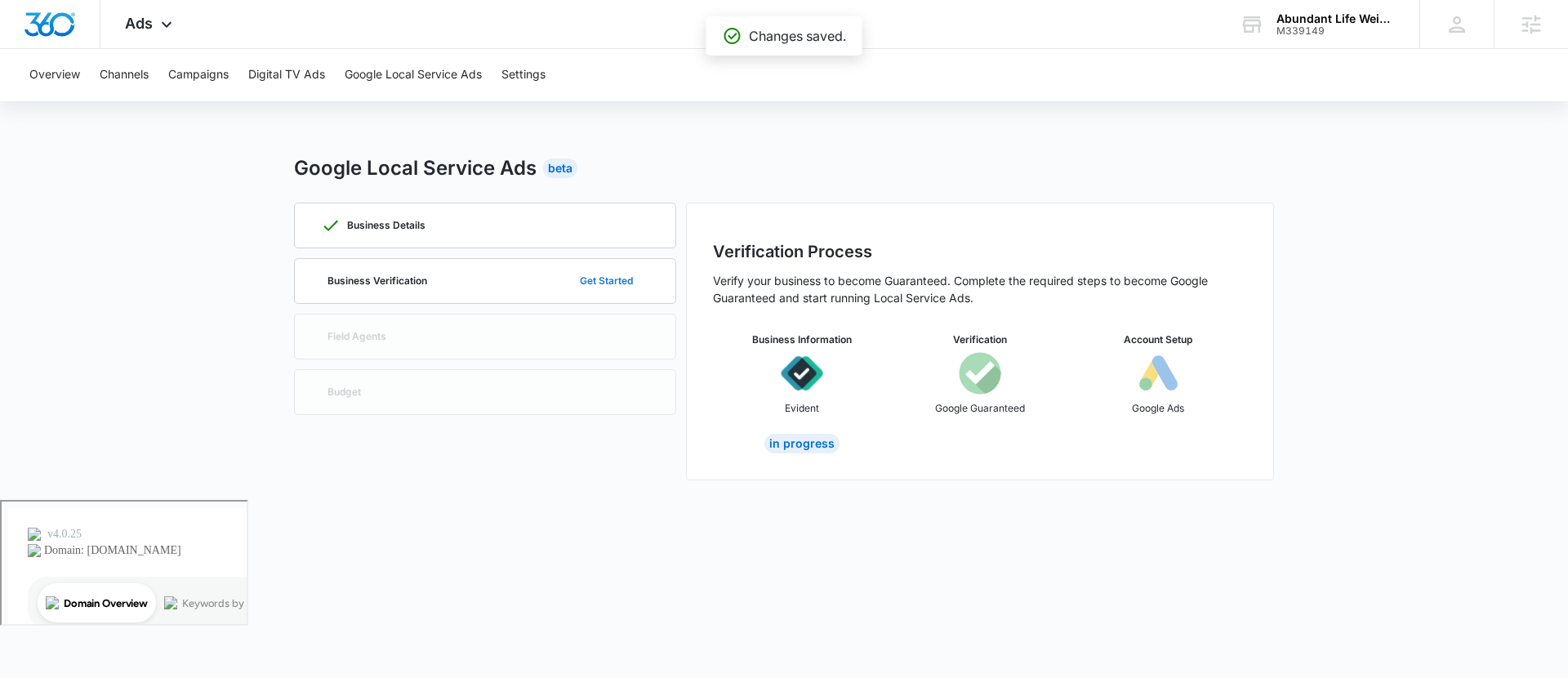
click at [613, 275] on button "Get Started" at bounding box center [607, 280] width 86 height 39
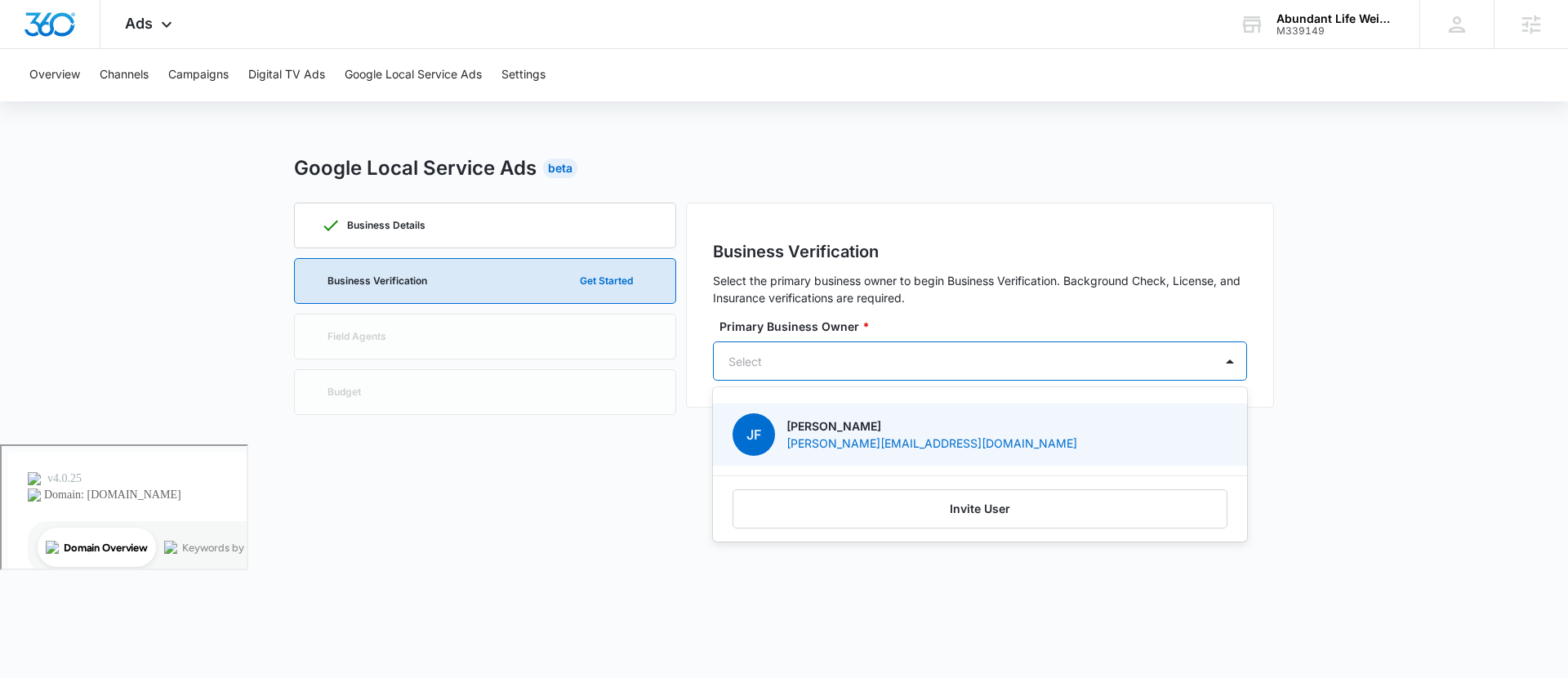
click at [901, 347] on div "Select" at bounding box center [964, 362] width 500 height 37
click at [841, 435] on p "[PERSON_NAME][EMAIL_ADDRESS][DOMAIN_NAME]" at bounding box center [931, 443] width 290 height 17
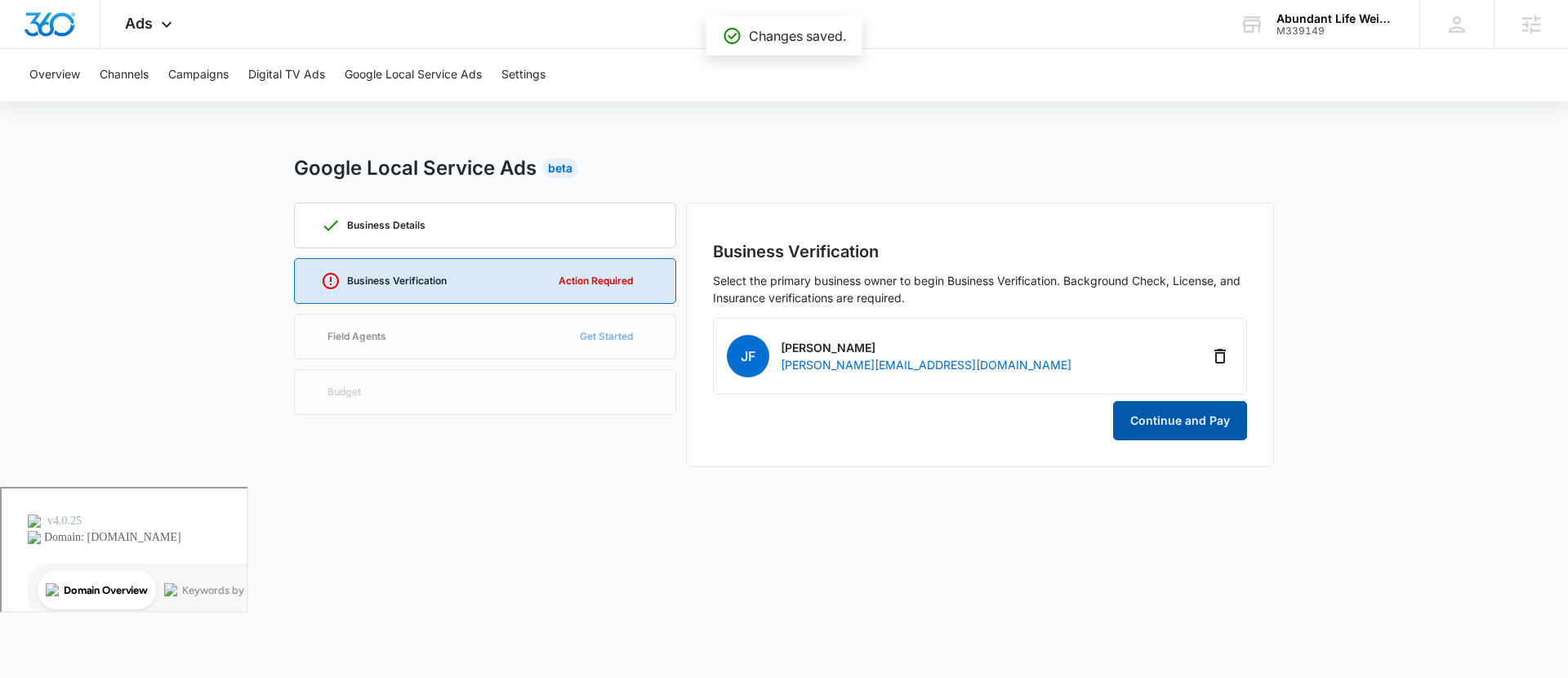
click at [1182, 422] on button "Continue and Pay" at bounding box center [1180, 420] width 134 height 39
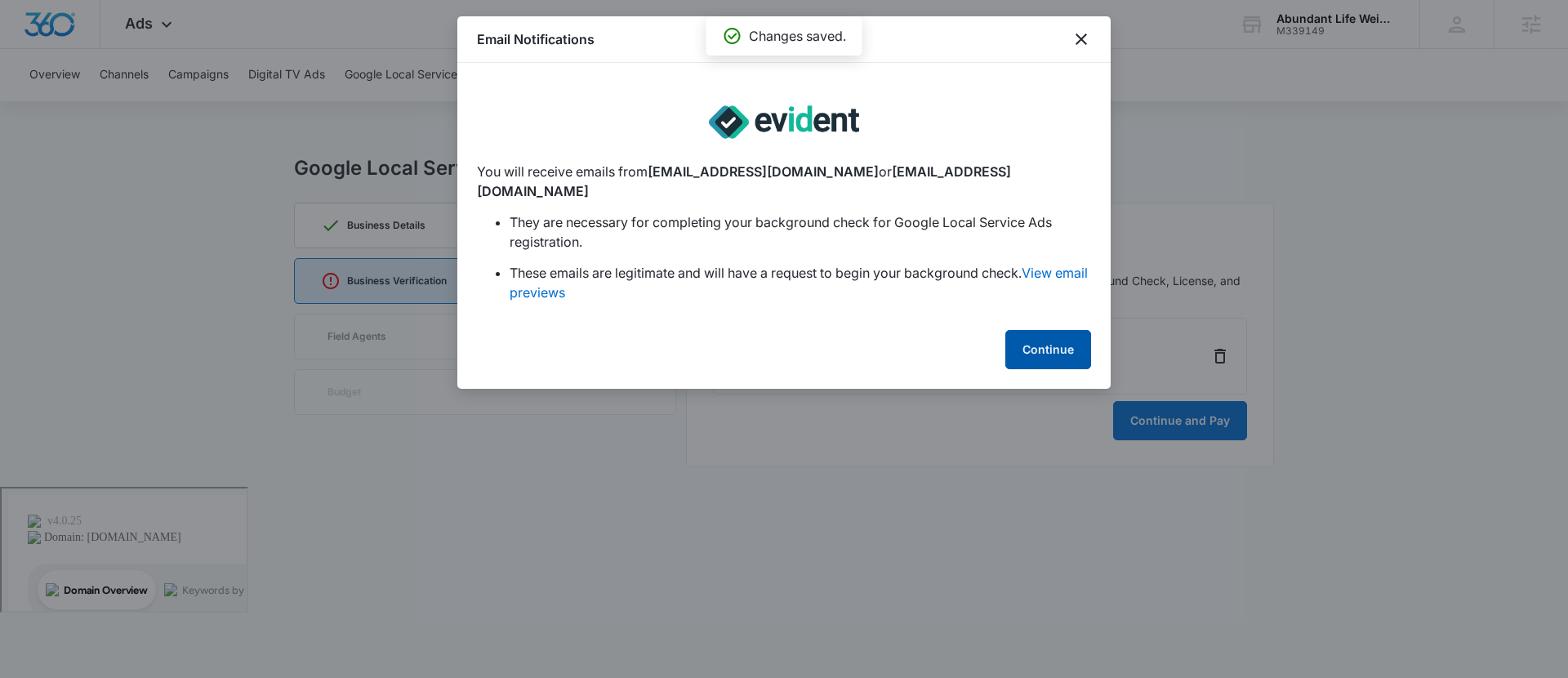
click at [1041, 330] on button "Continue" at bounding box center [1048, 349] width 86 height 39
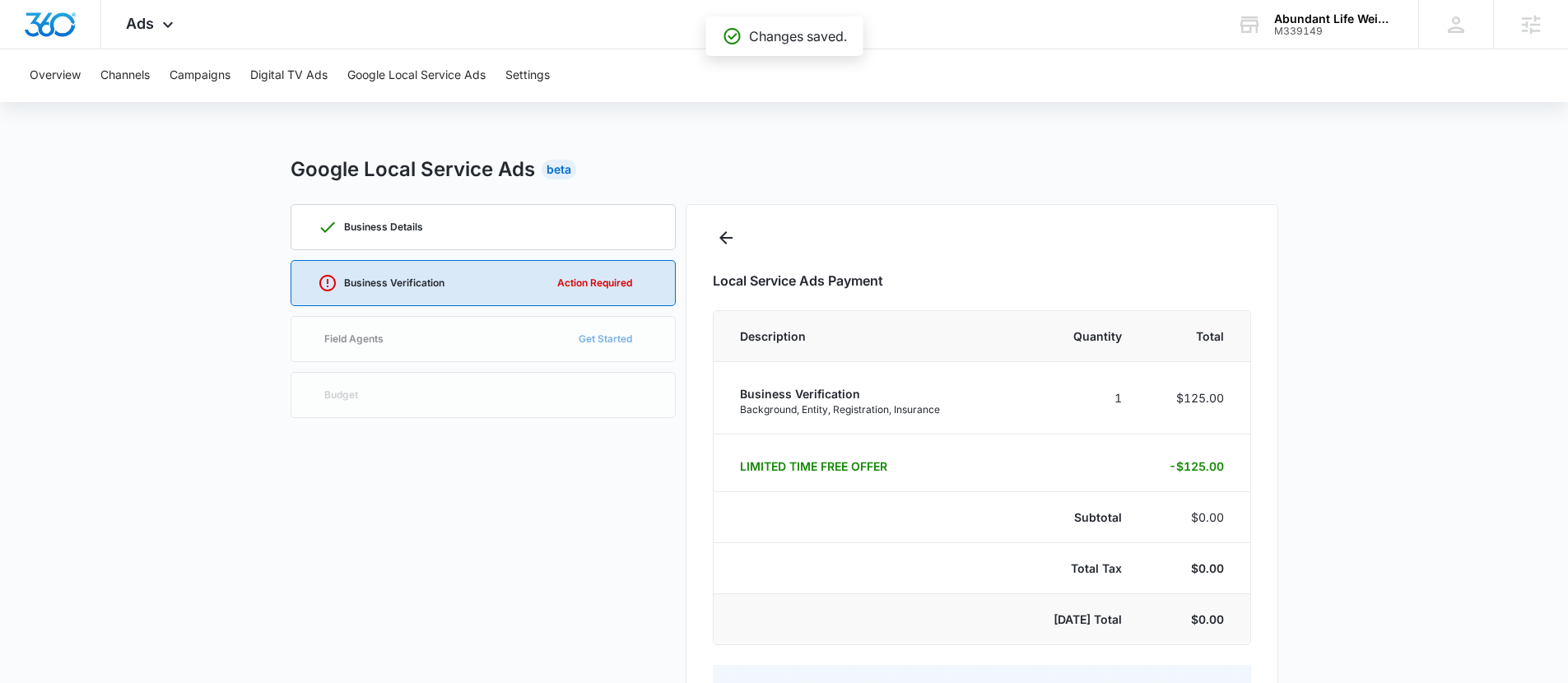
select select "pm_1SFi8kA4n8RTgNjUhmch9Duw"
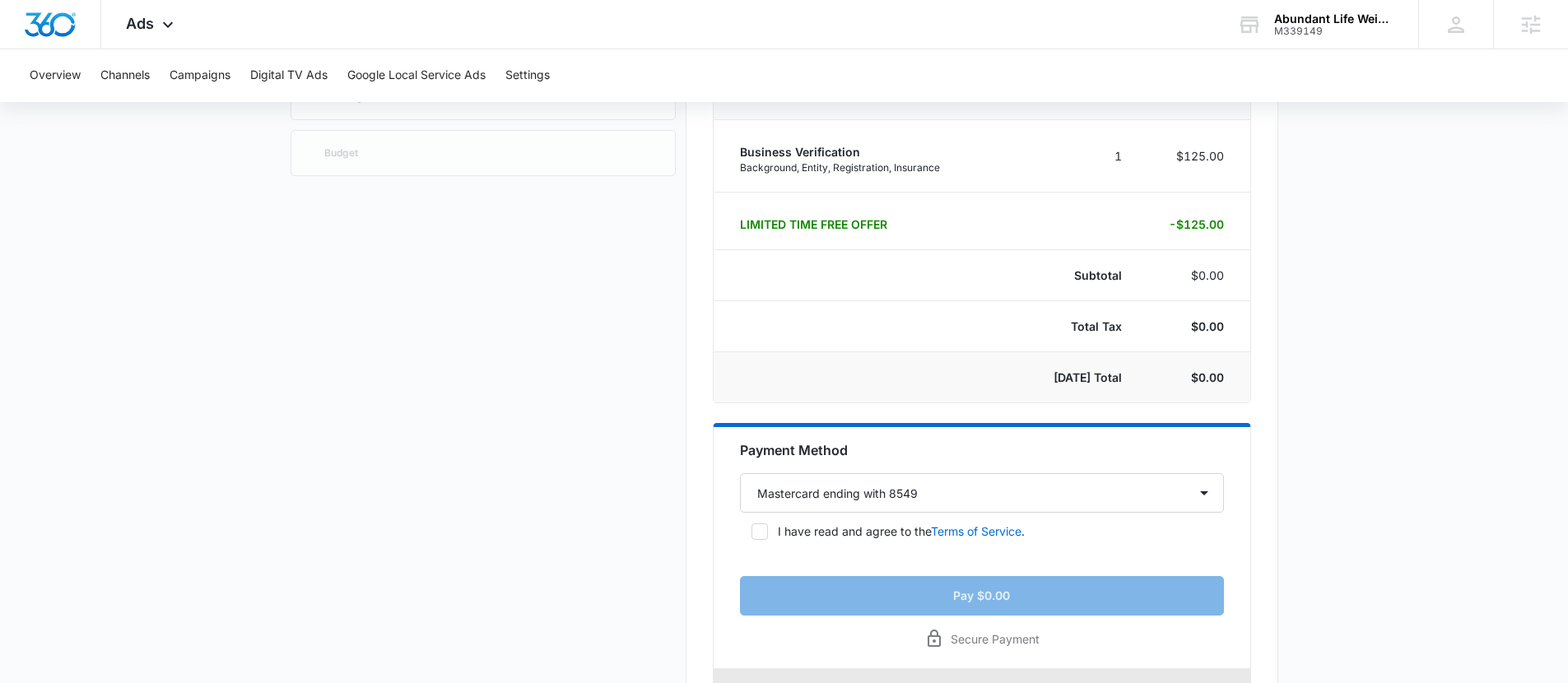
scroll to position [273, 0]
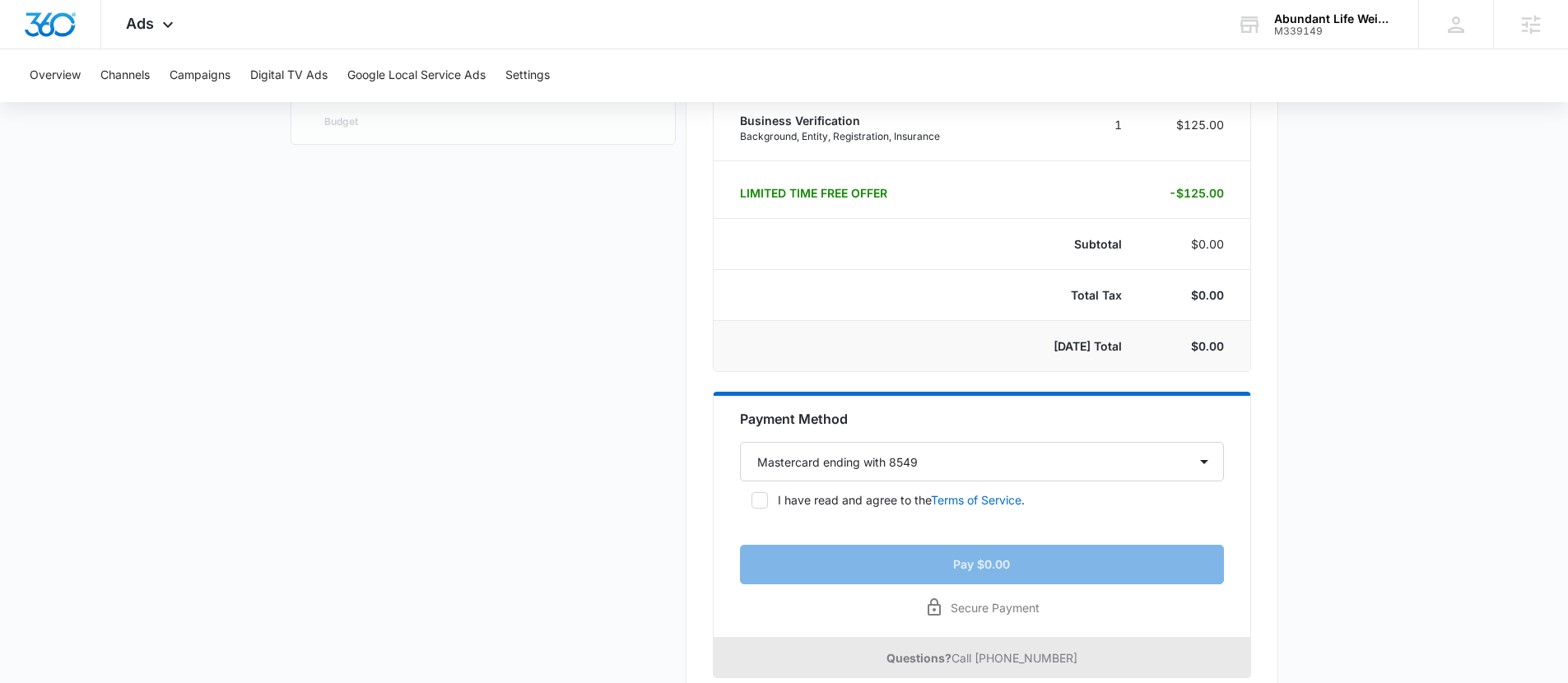
click at [762, 499] on icon at bounding box center [760, 500] width 15 height 15
click at [752, 499] on input "I have read and agree to the Terms of Service ." at bounding box center [746, 500] width 12 height 12
checkbox input "true"
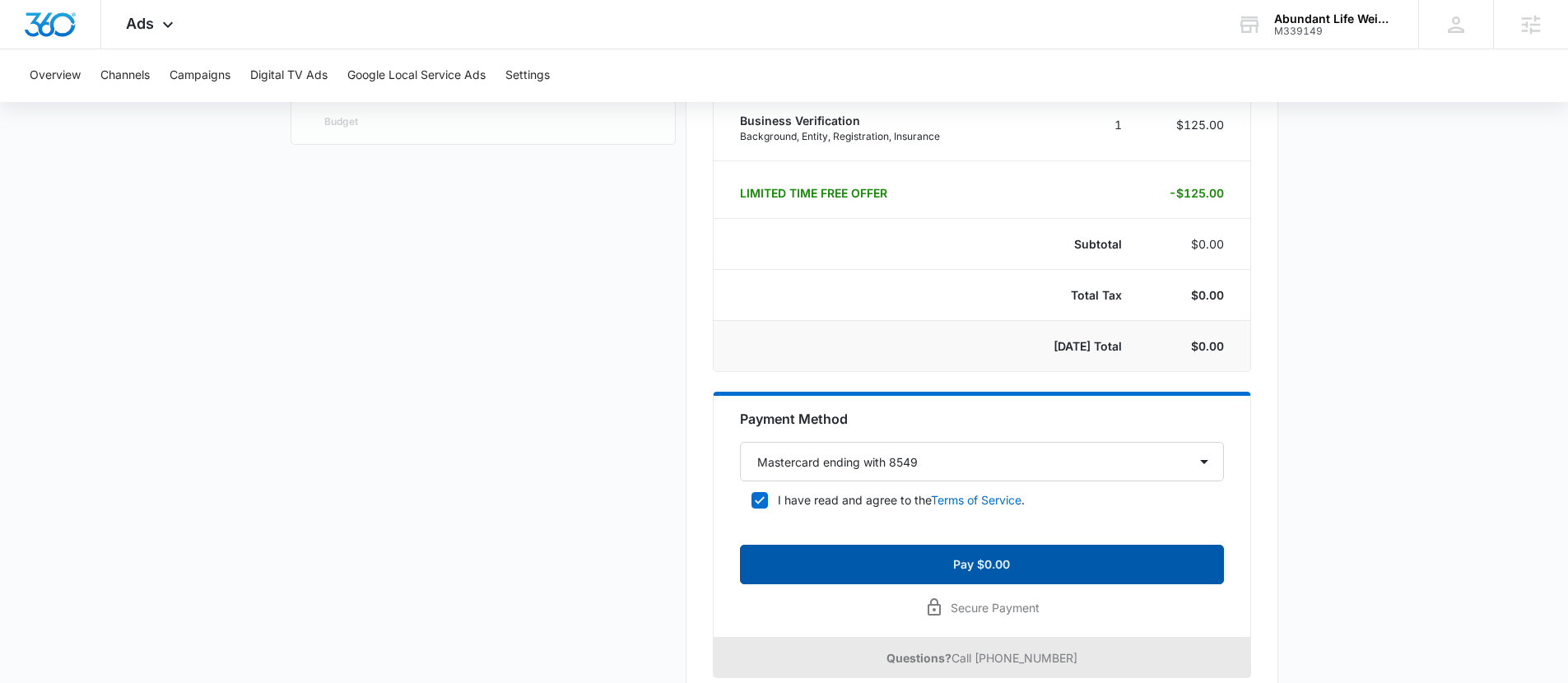
click at [862, 548] on button "Pay $0.00" at bounding box center [982, 564] width 484 height 40
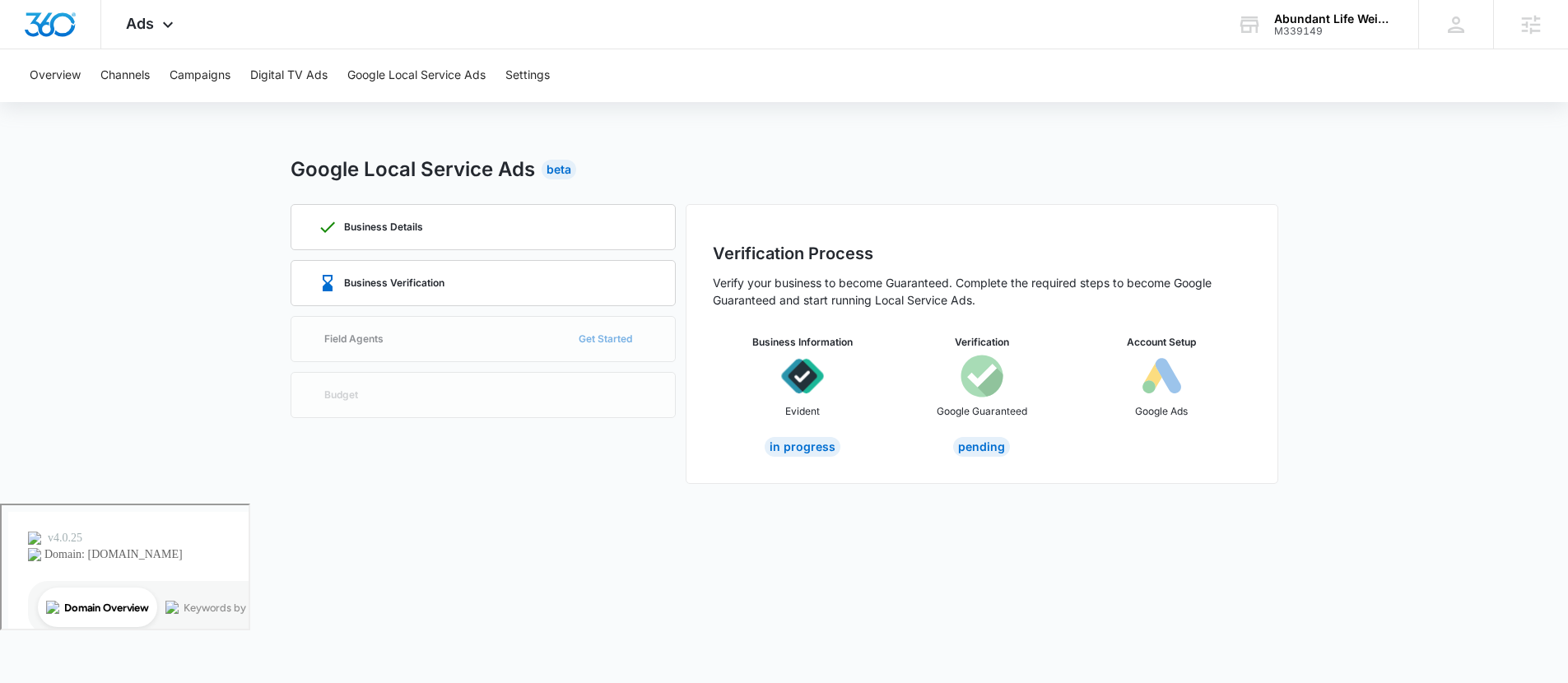
scroll to position [0, 0]
click at [418, 303] on div "Business Verification" at bounding box center [488, 283] width 331 height 45
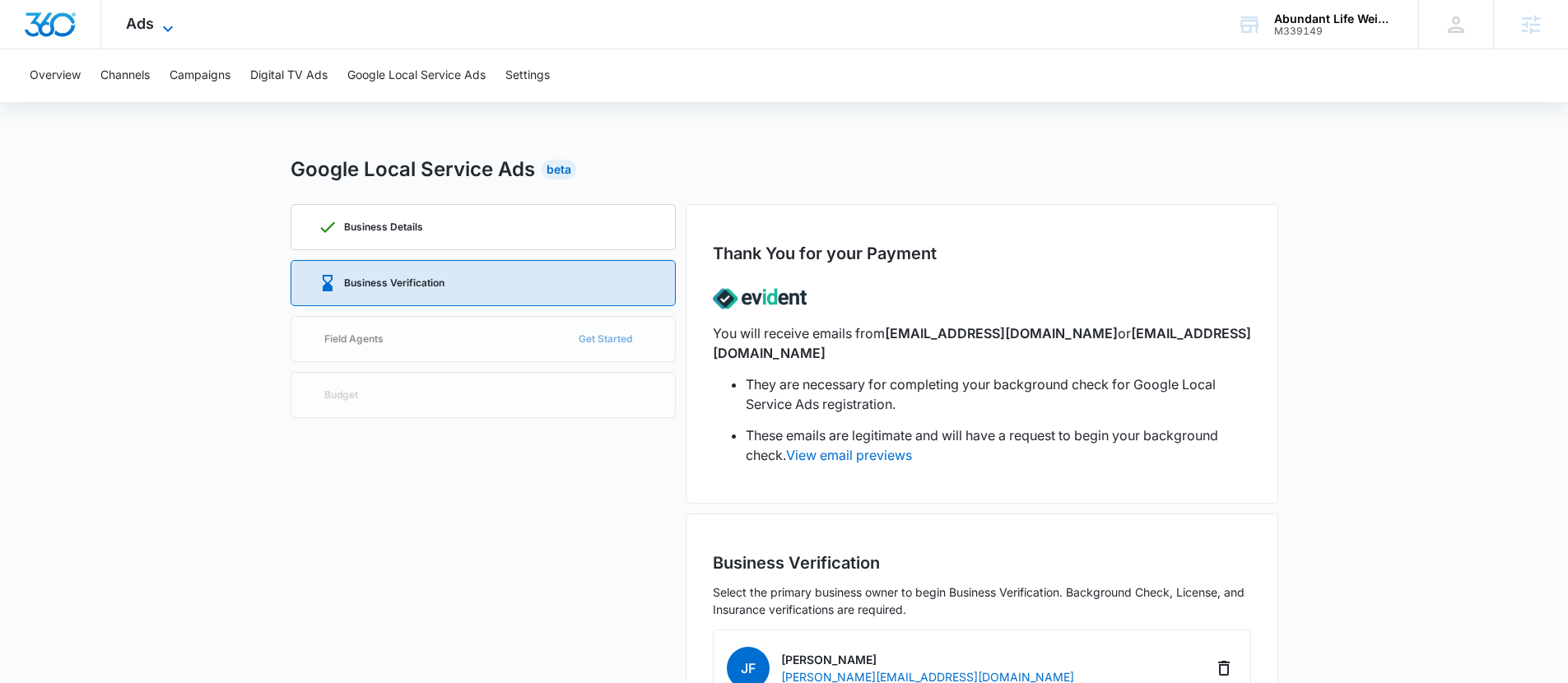
click at [146, 27] on span "Ads" at bounding box center [140, 24] width 28 height 17
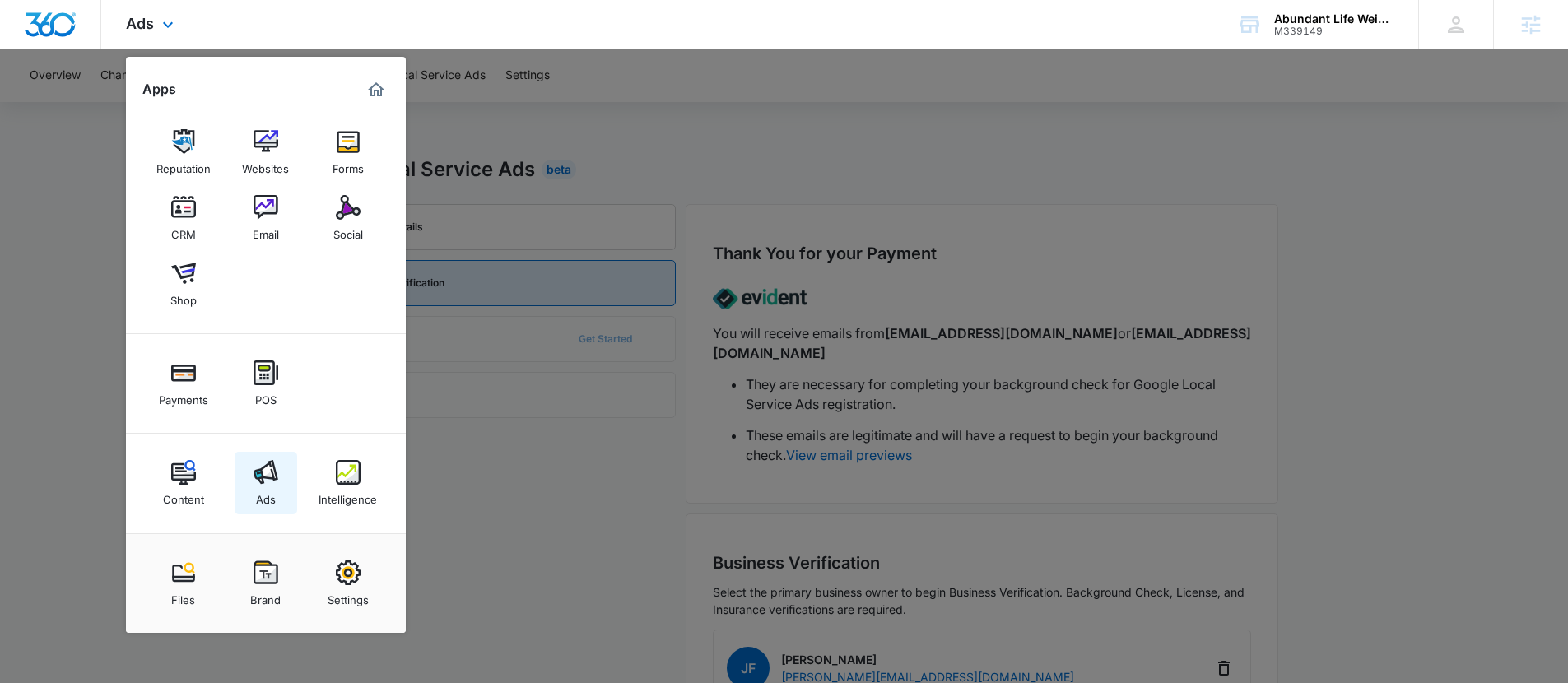
click at [262, 500] on div "Ads" at bounding box center [266, 494] width 19 height 21
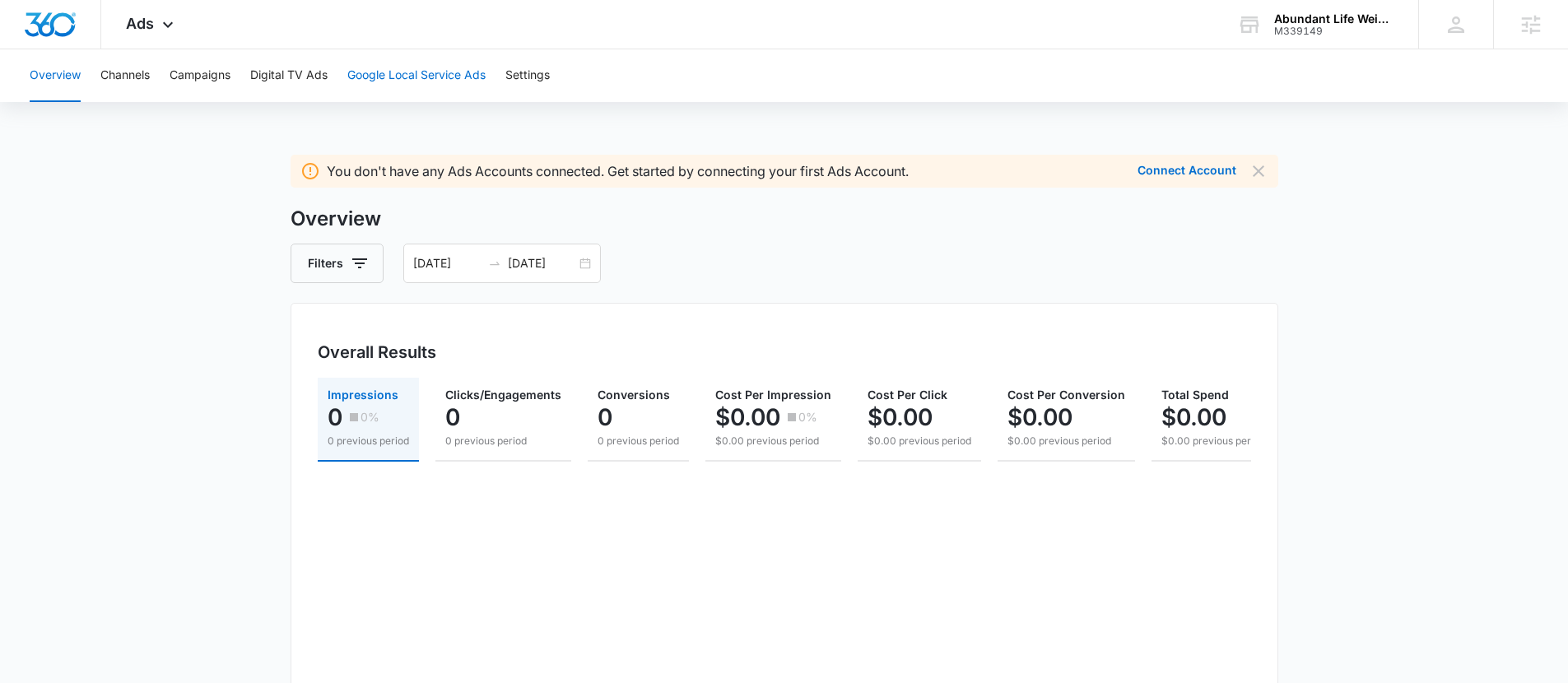
click at [446, 77] on button "Google Local Service Ads" at bounding box center [417, 75] width 139 height 52
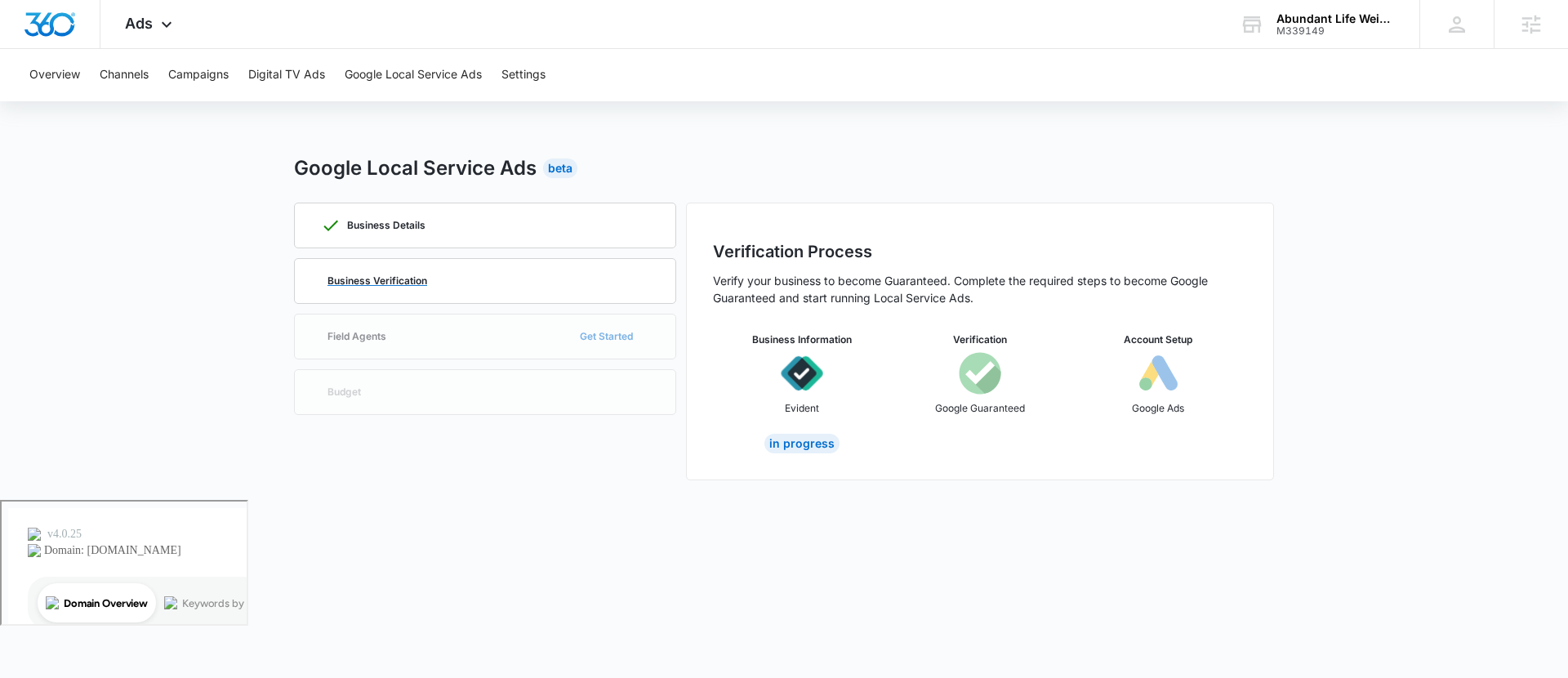
click at [364, 277] on p "Business Verification" at bounding box center [377, 281] width 100 height 10
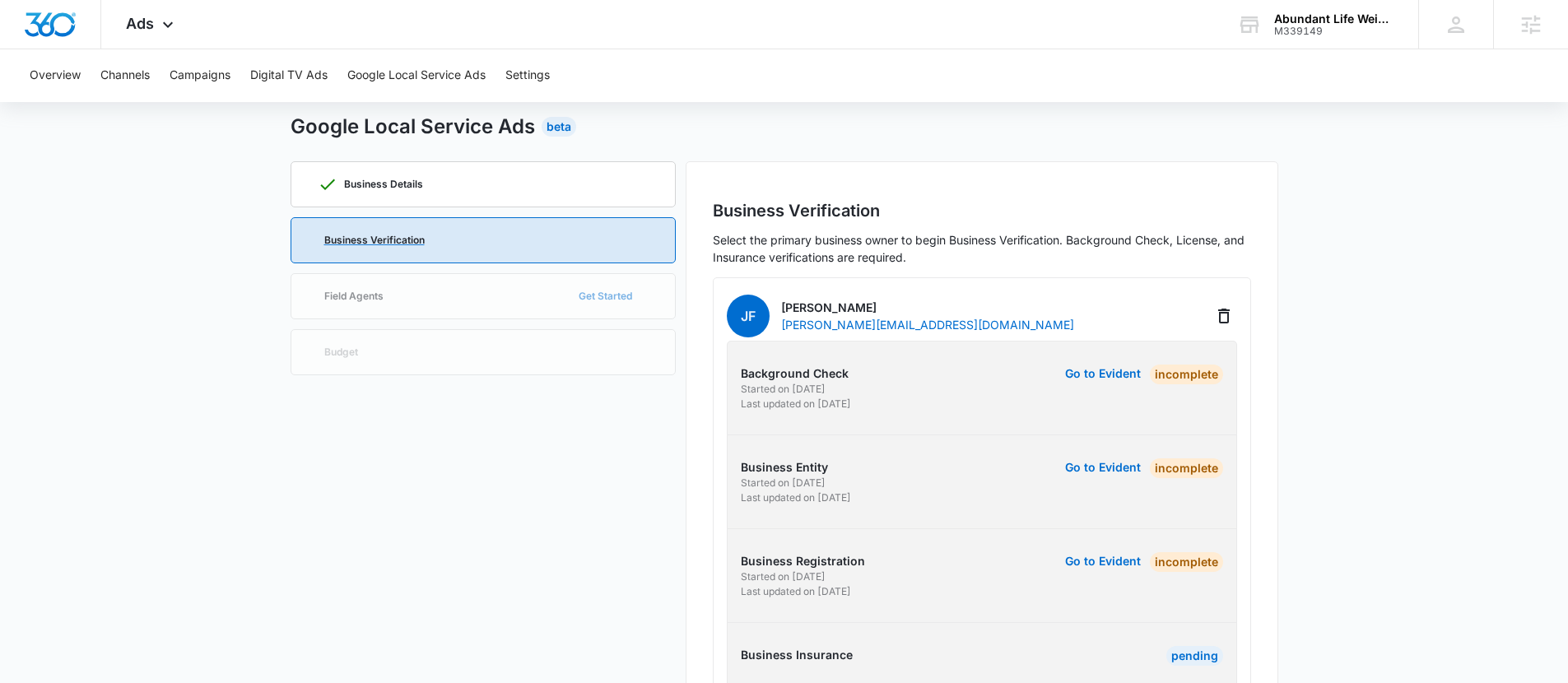
scroll to position [41, 0]
click at [134, 40] on div "Ads Apps Reputation Websites Forms CRM Email Social Shop Payments POS Content A…" at bounding box center [152, 24] width 101 height 48
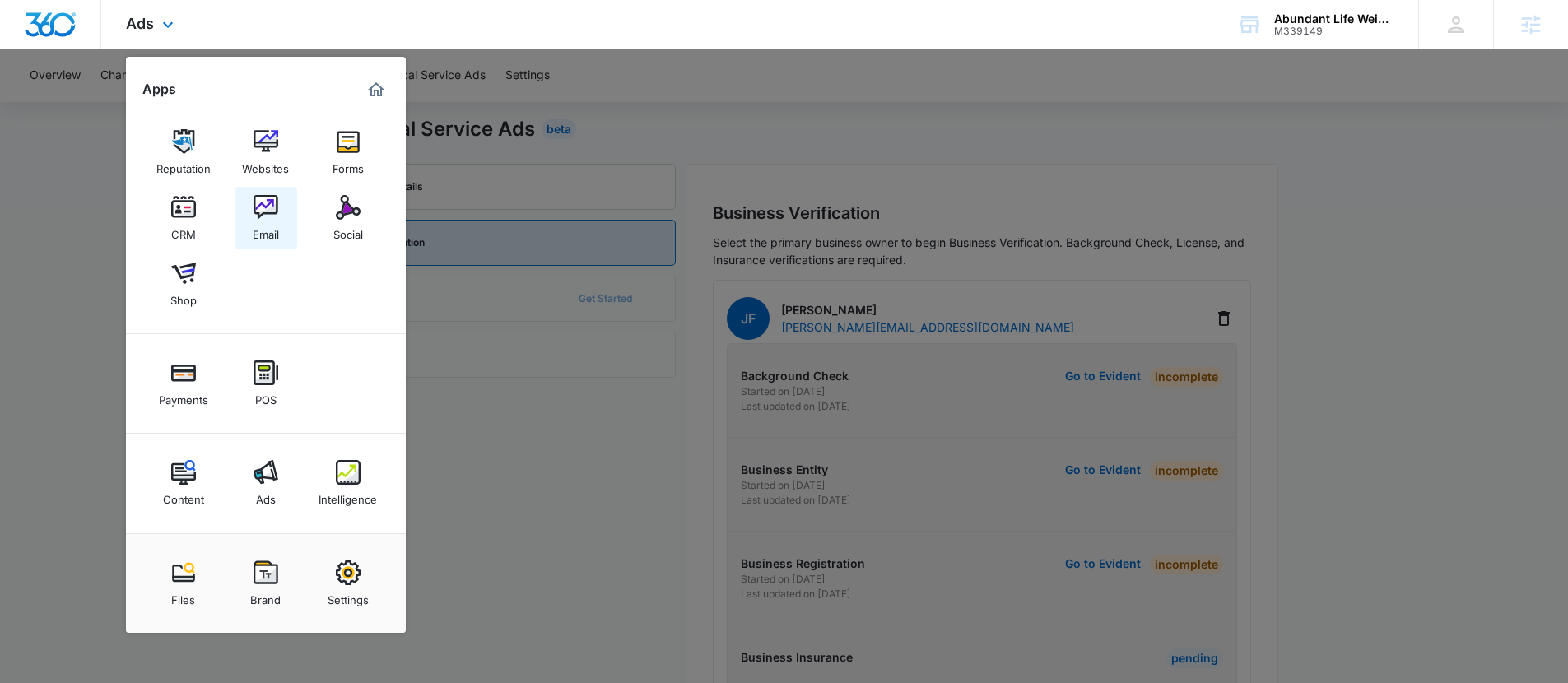
click at [240, 226] on link "Email" at bounding box center [266, 218] width 63 height 63
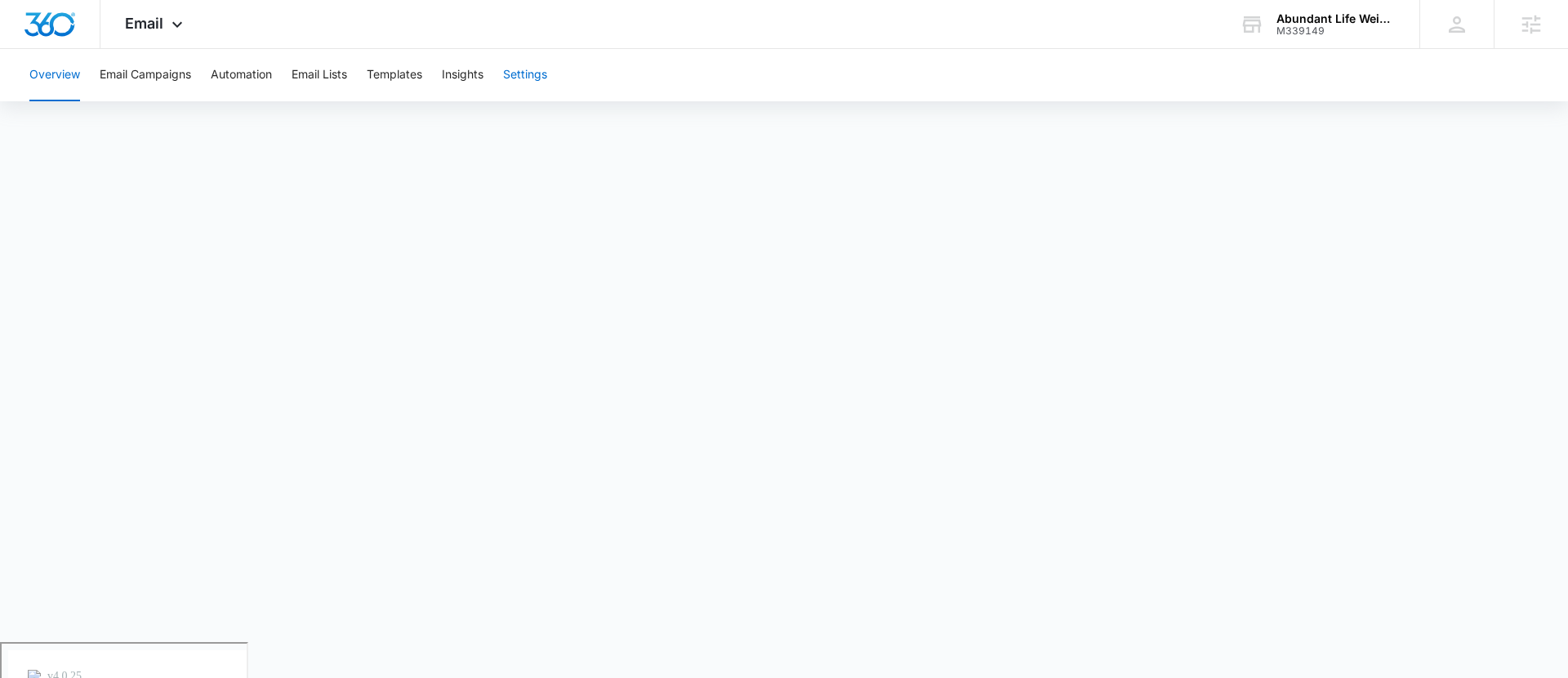
click at [526, 86] on button "Settings" at bounding box center [525, 75] width 44 height 52
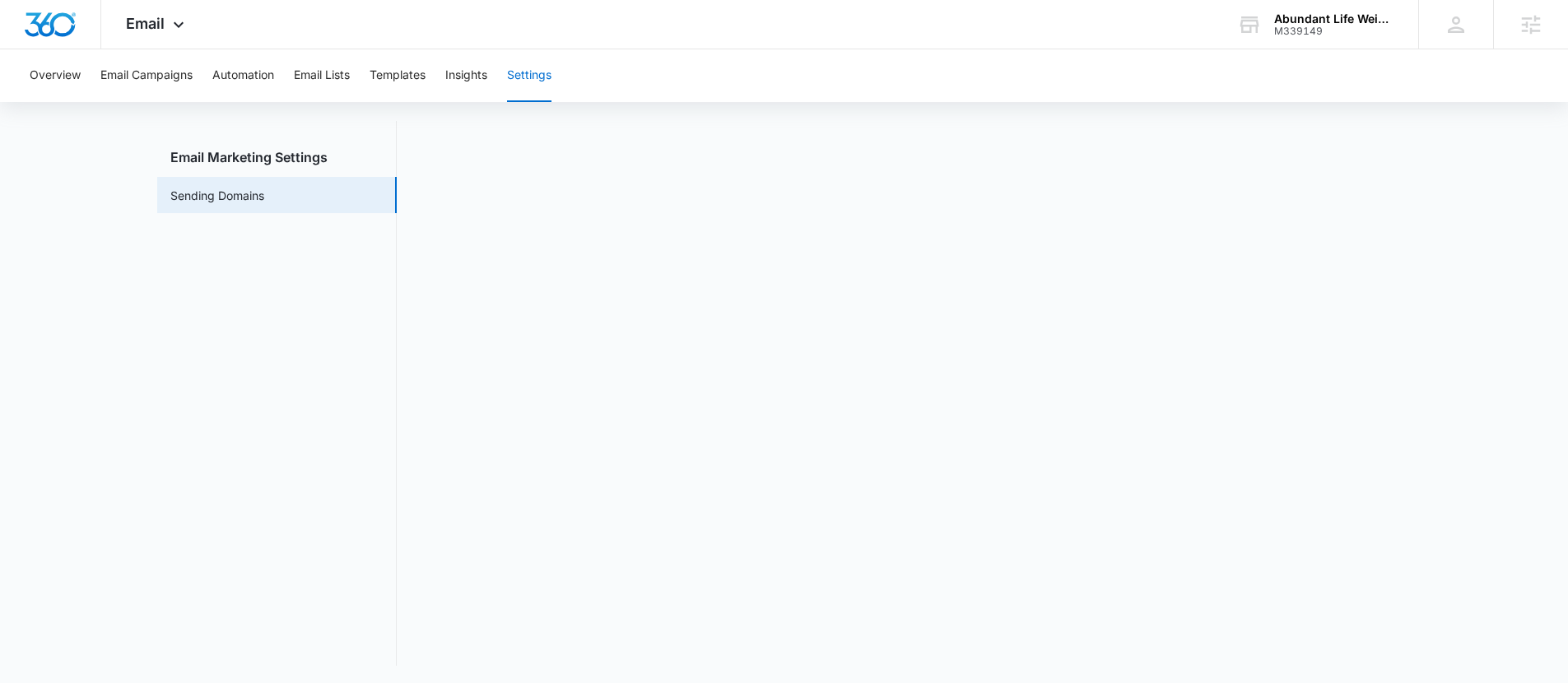
scroll to position [36, 0]
